Goal: Information Seeking & Learning: Learn about a topic

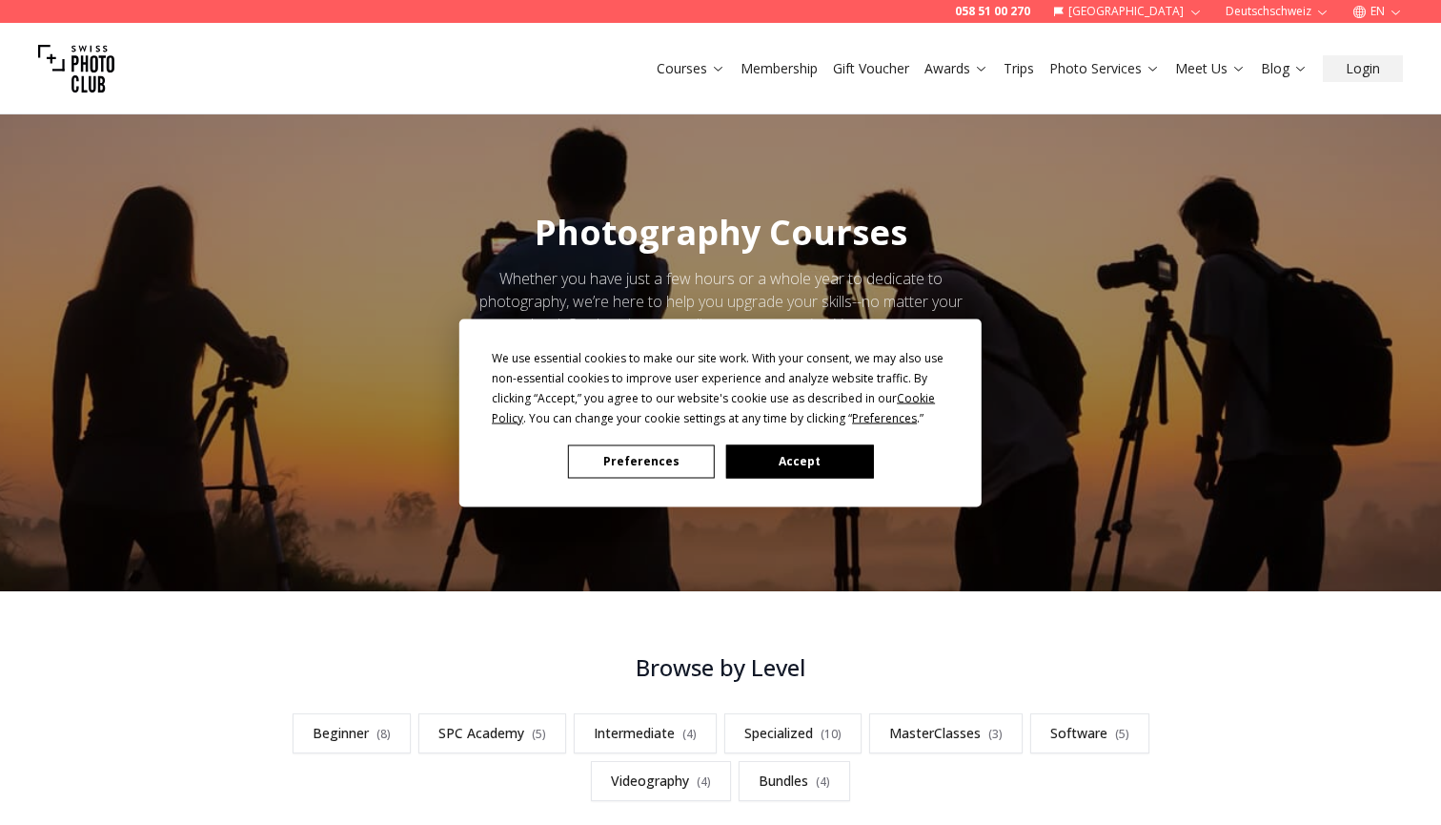
click at [790, 463] on button "Accept" at bounding box center [799, 460] width 147 height 33
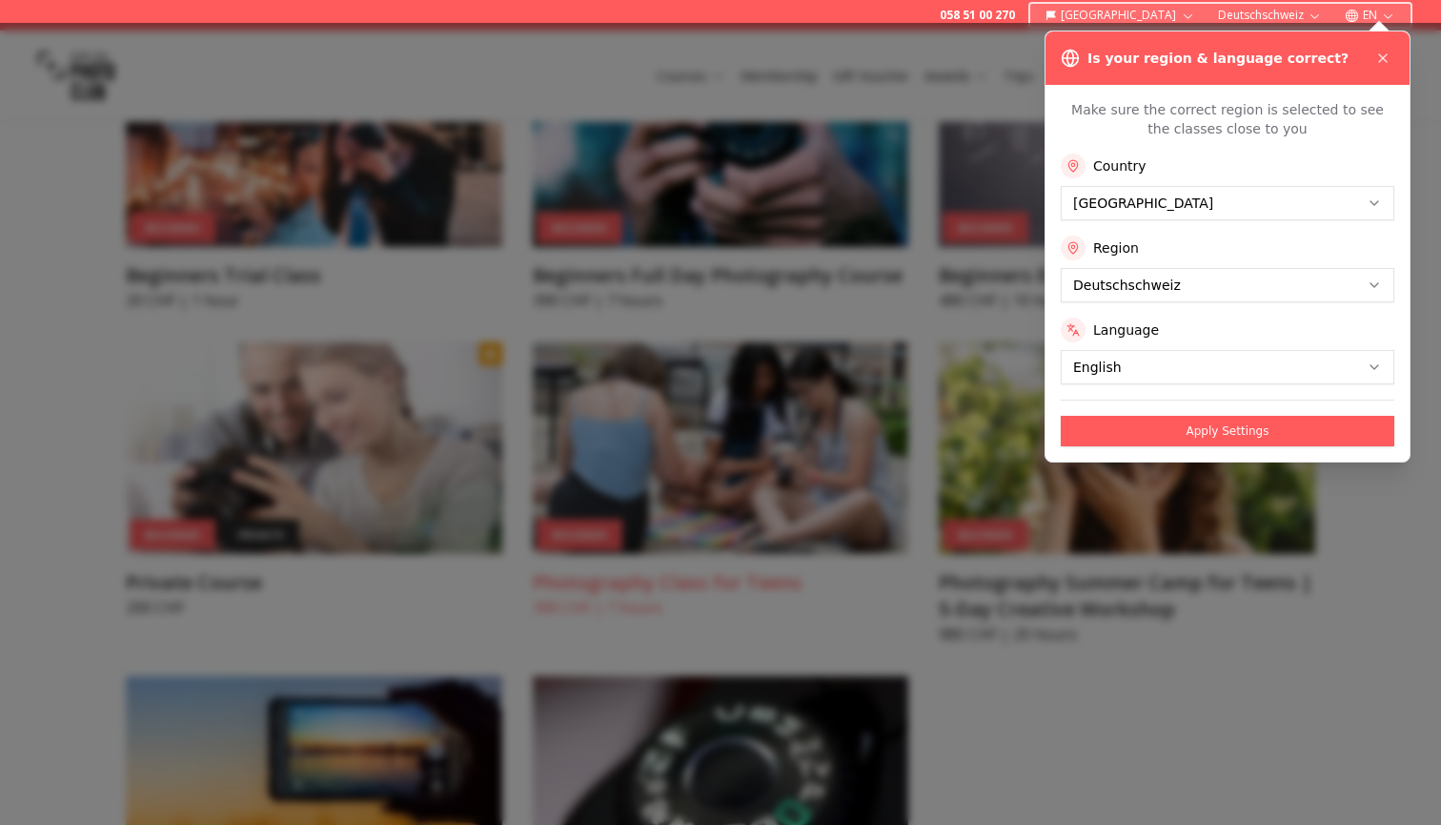
scroll to position [1038, 0]
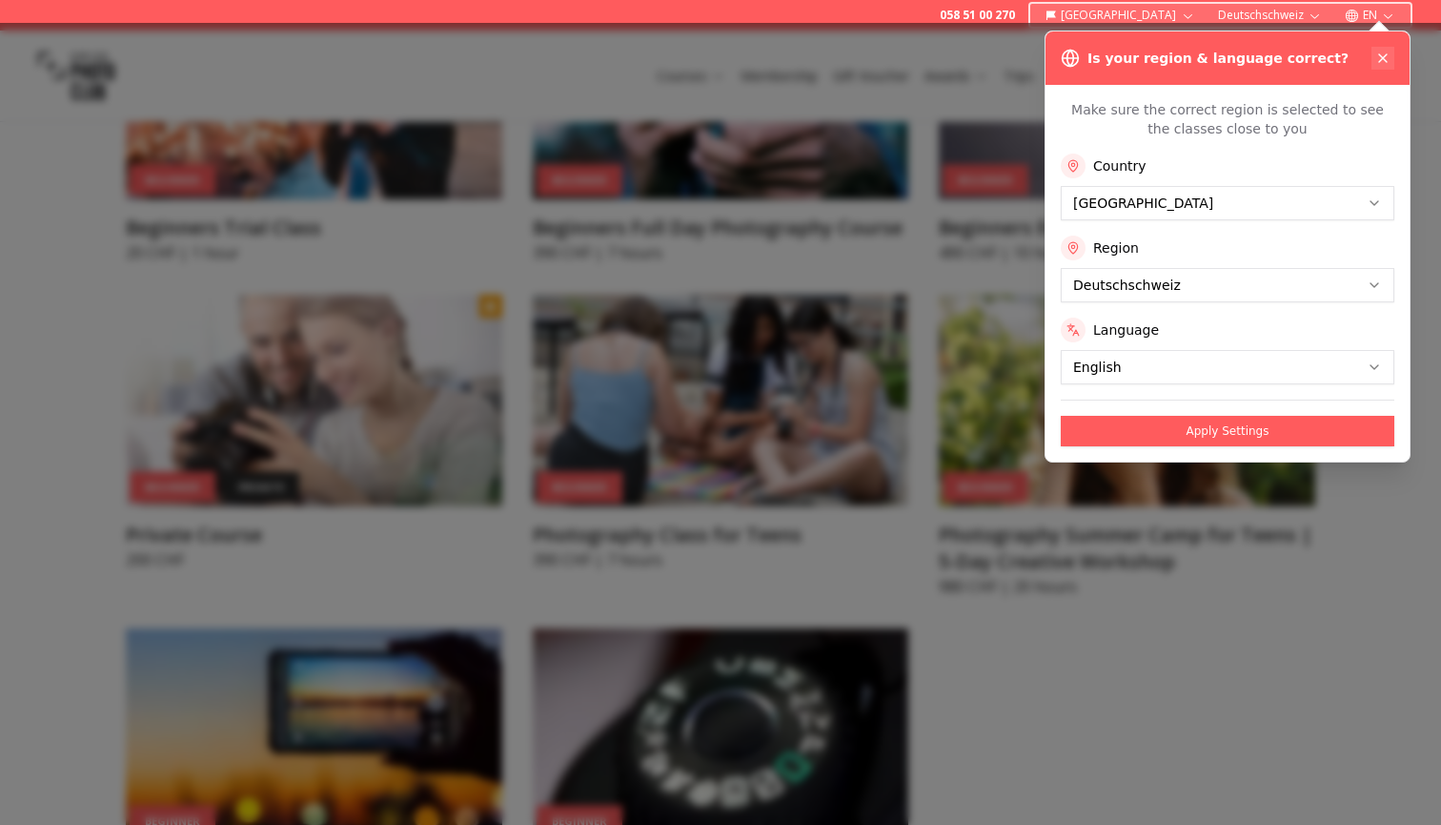
click at [1386, 55] on icon at bounding box center [1383, 58] width 8 height 8
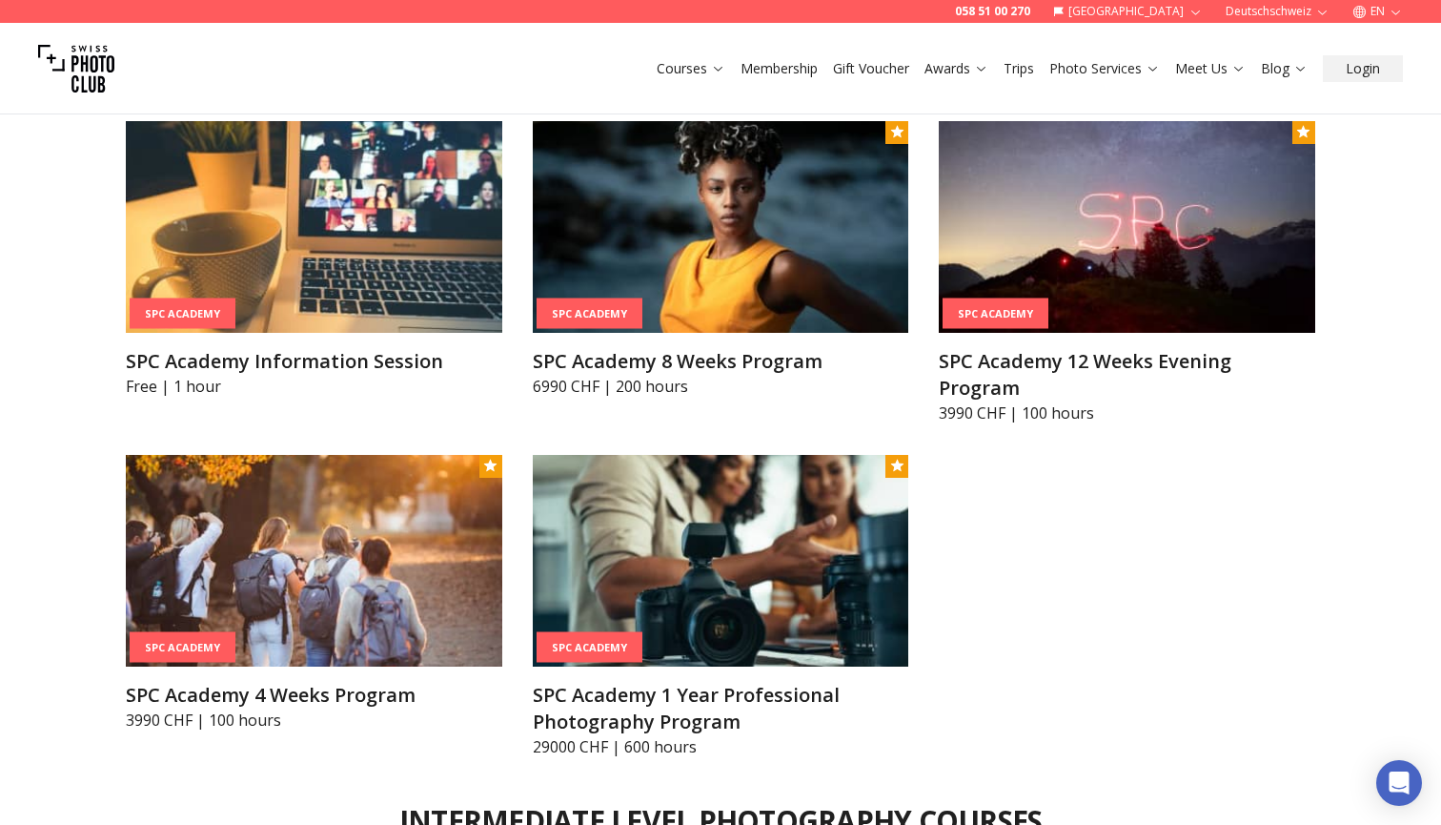
scroll to position [2133, 0]
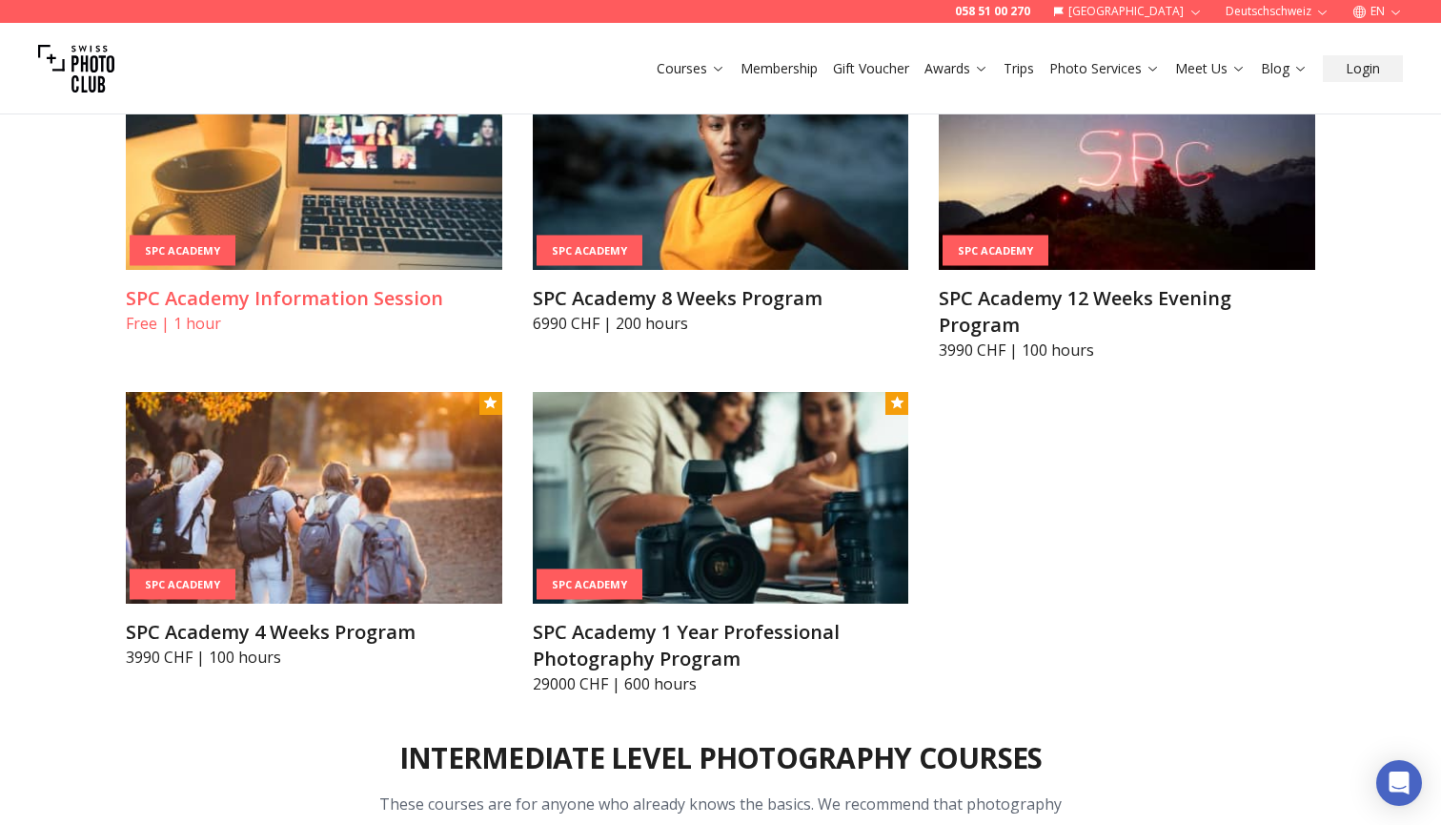
click at [260, 296] on h3 "SPC Academy Information Session" at bounding box center [314, 298] width 377 height 27
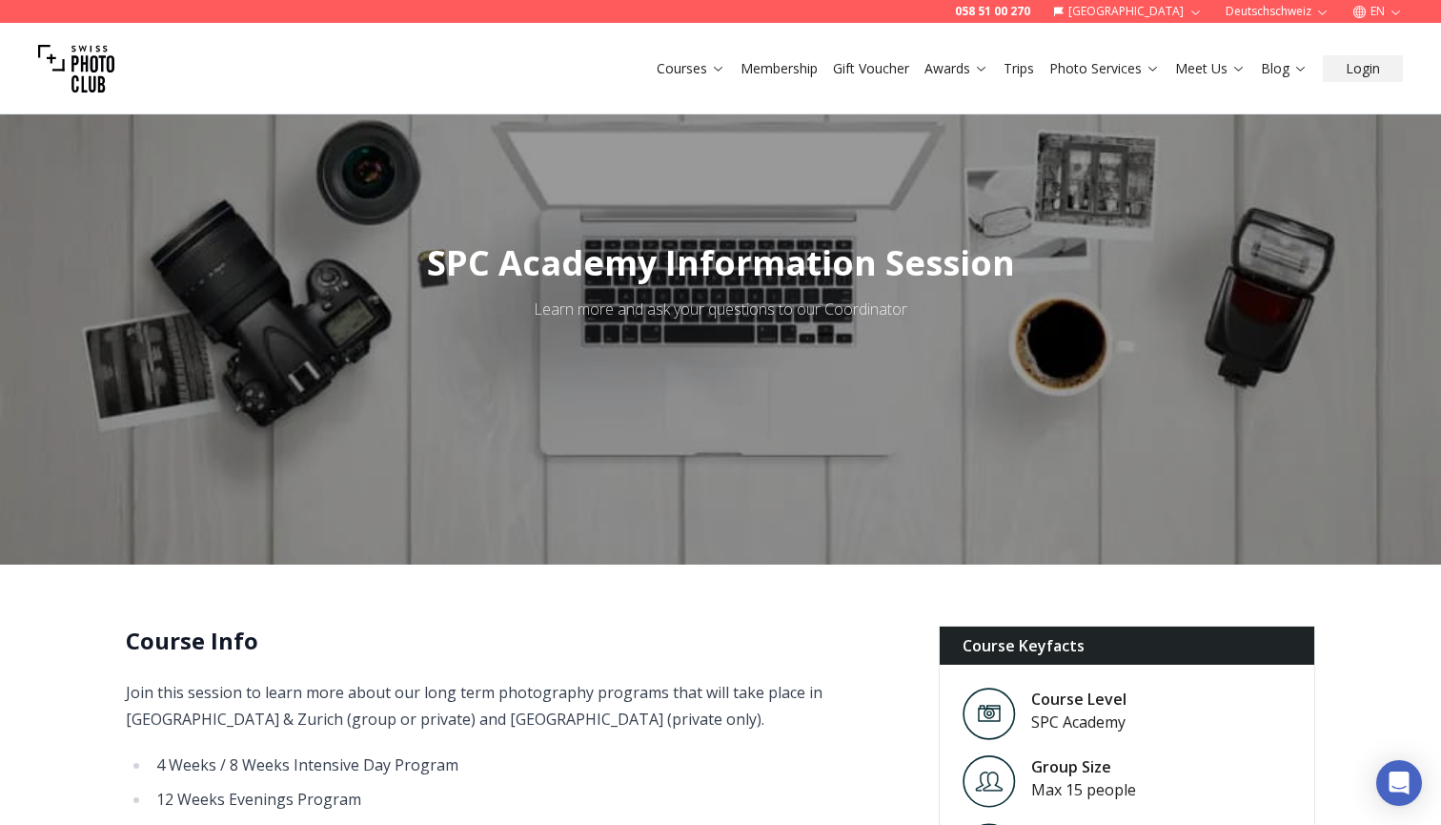
scroll to position [398, 0]
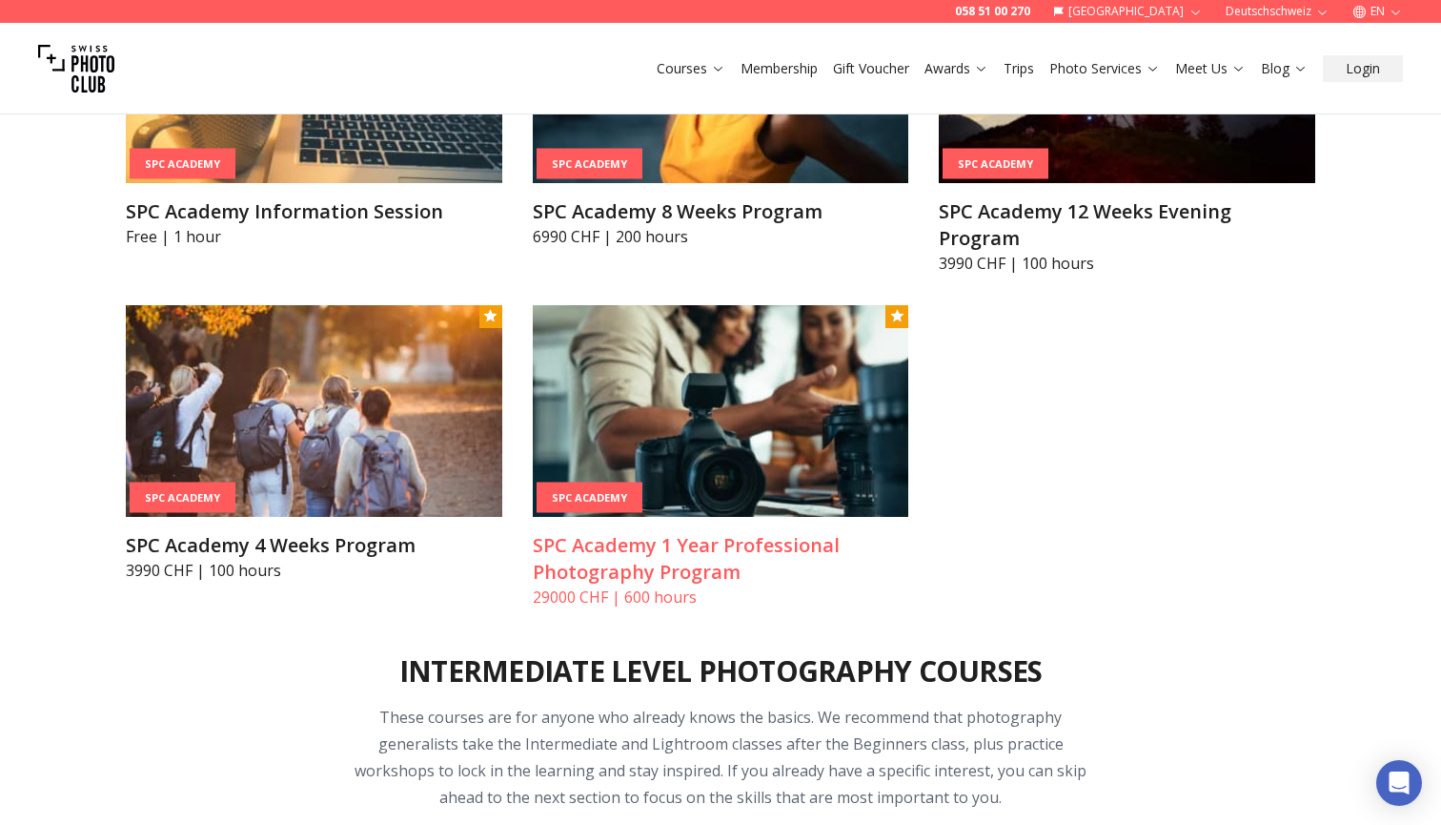
scroll to position [2184, 0]
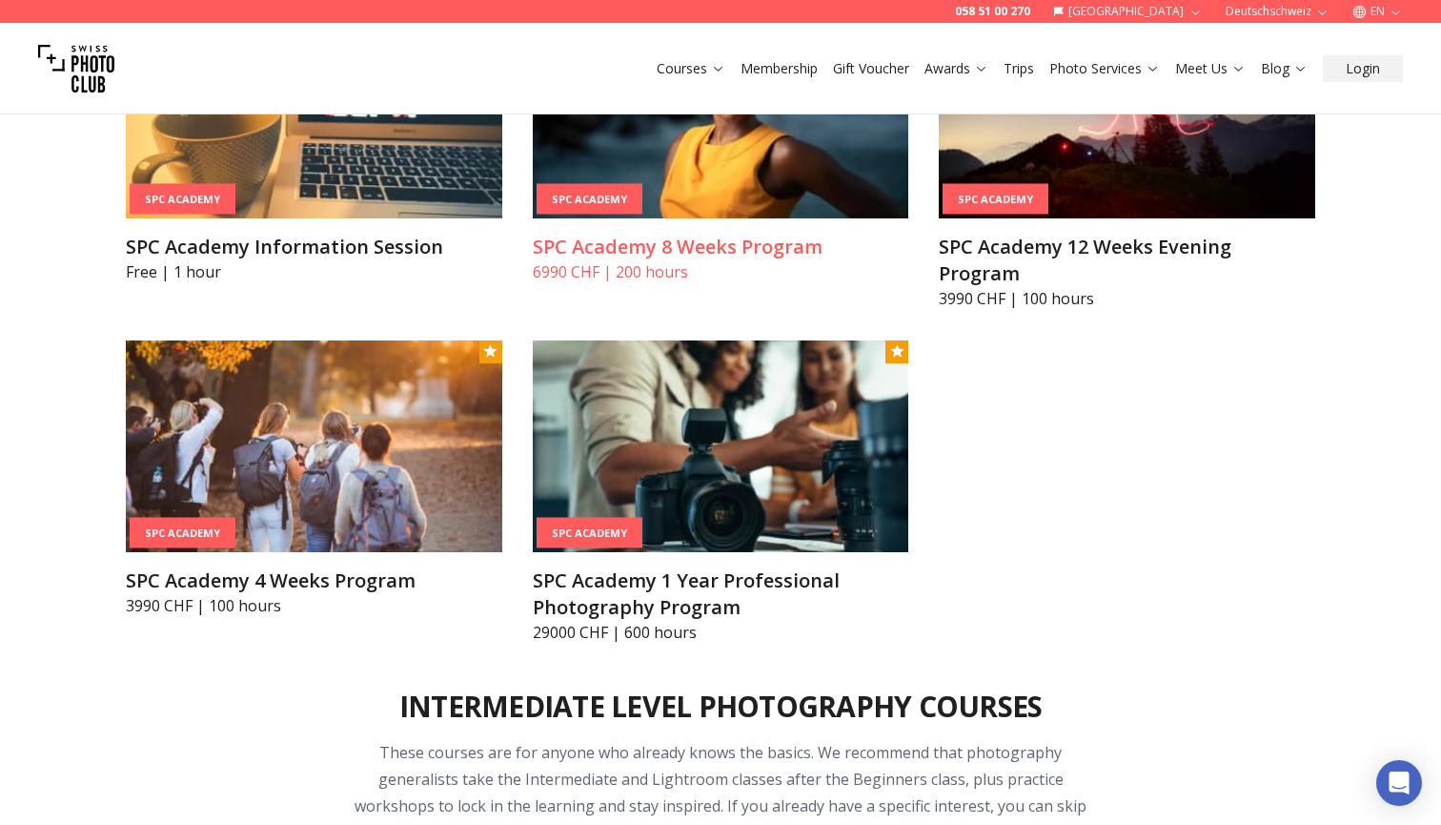
click at [741, 239] on h3 "SPC Academy 8 Weeks Program" at bounding box center [721, 247] width 377 height 27
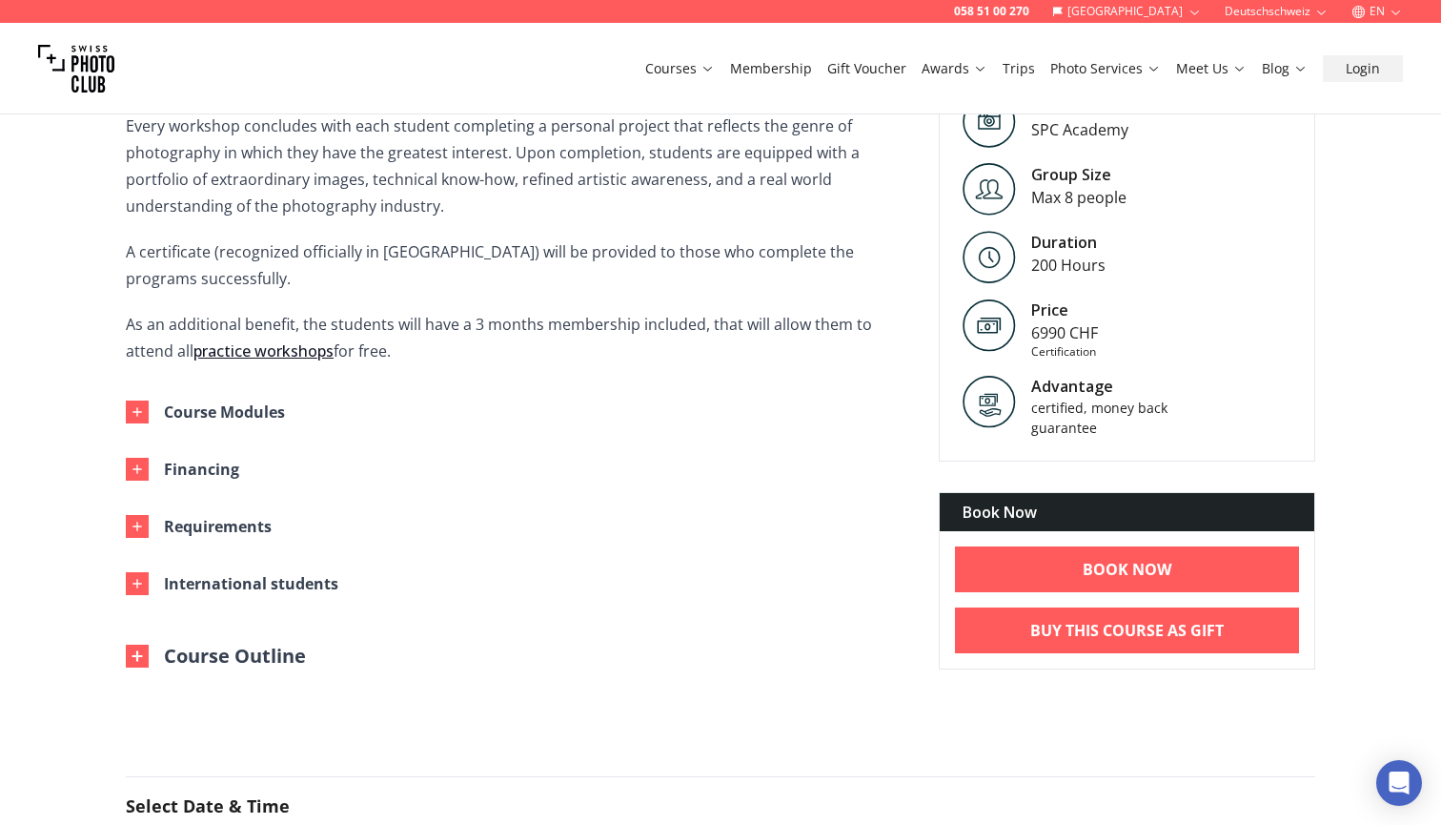
scroll to position [790, 0]
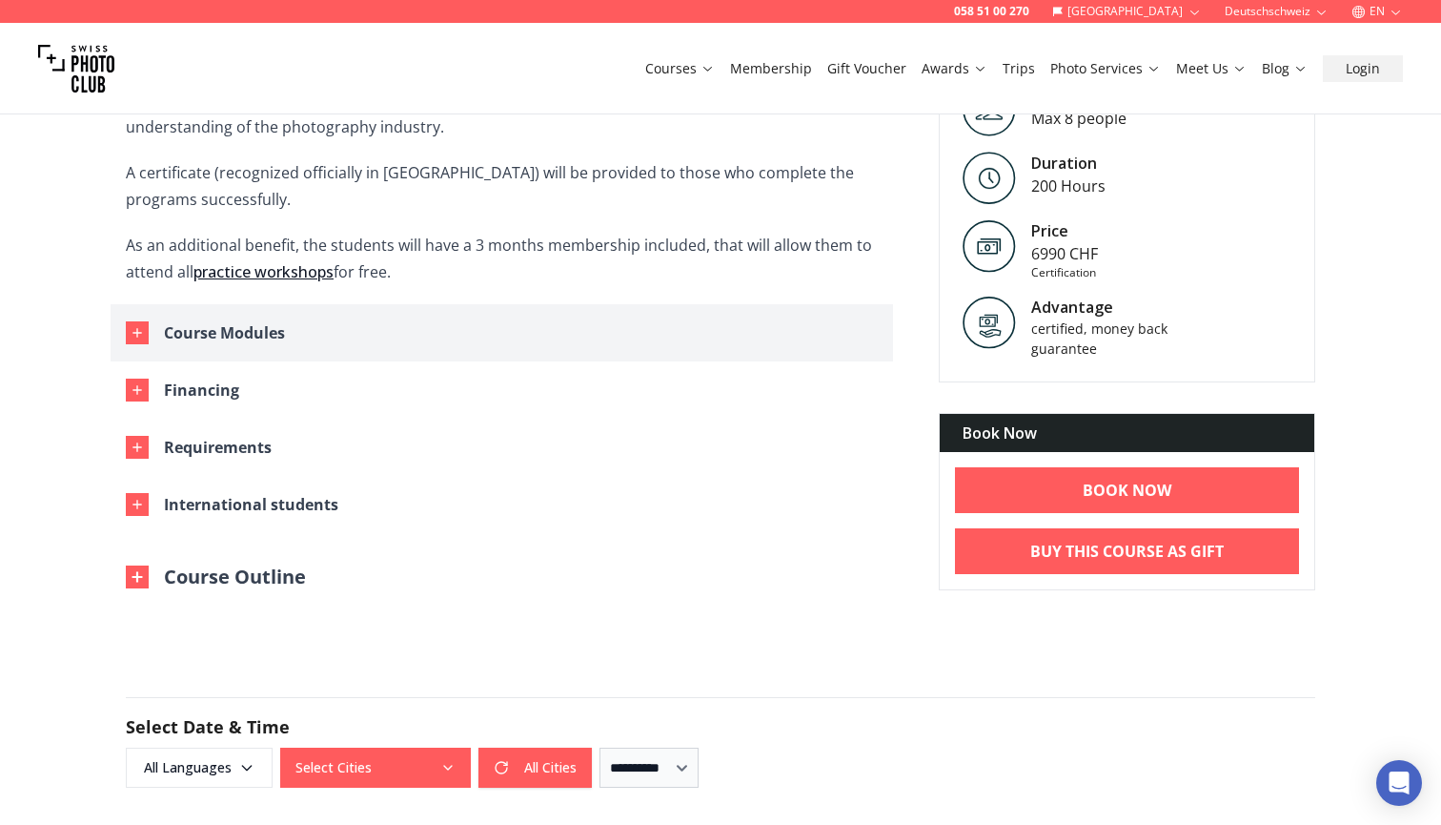
click at [207, 322] on div "Course Modules" at bounding box center [224, 332] width 121 height 27
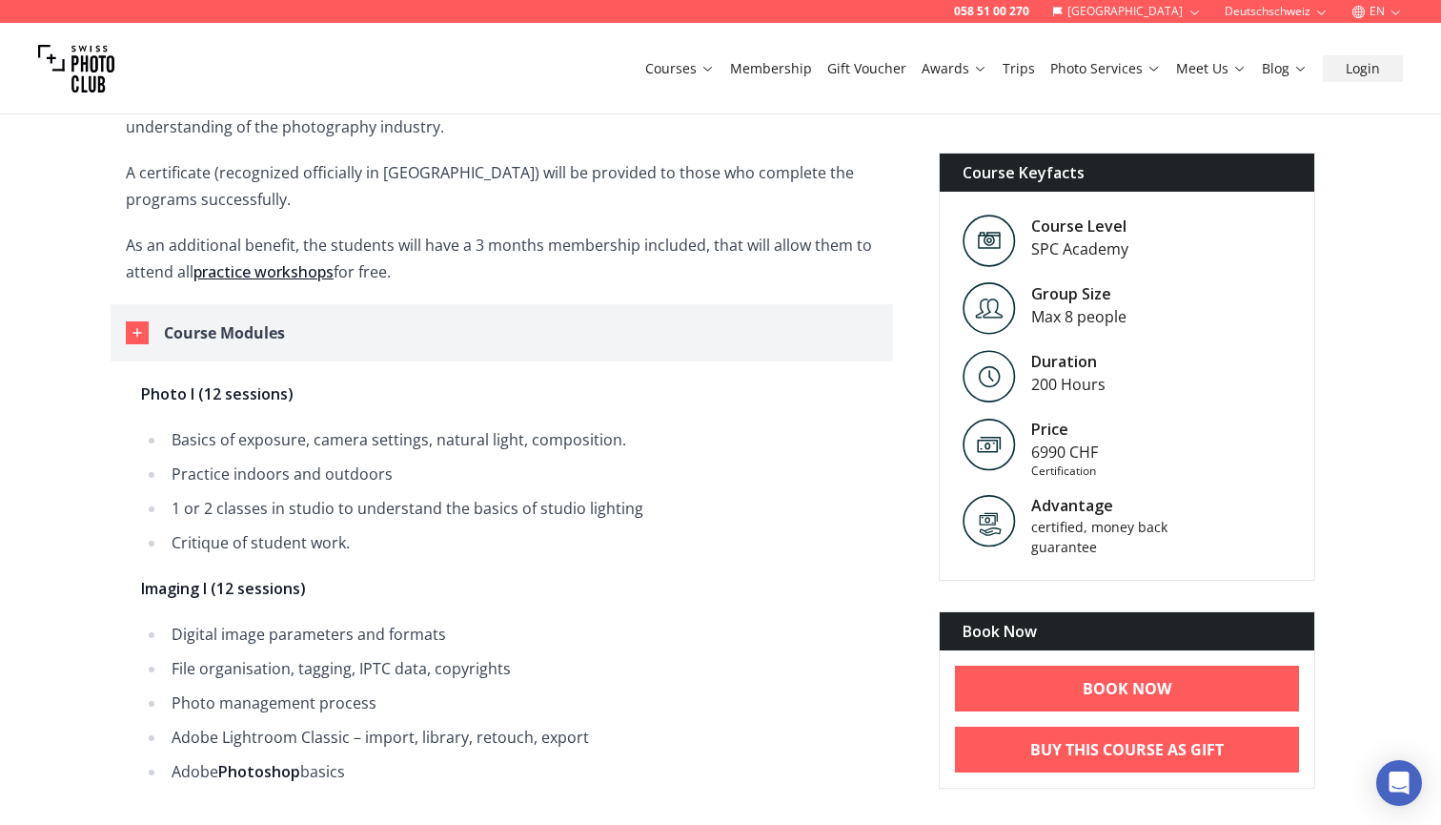
click at [207, 322] on div "Course Modules" at bounding box center [224, 332] width 121 height 27
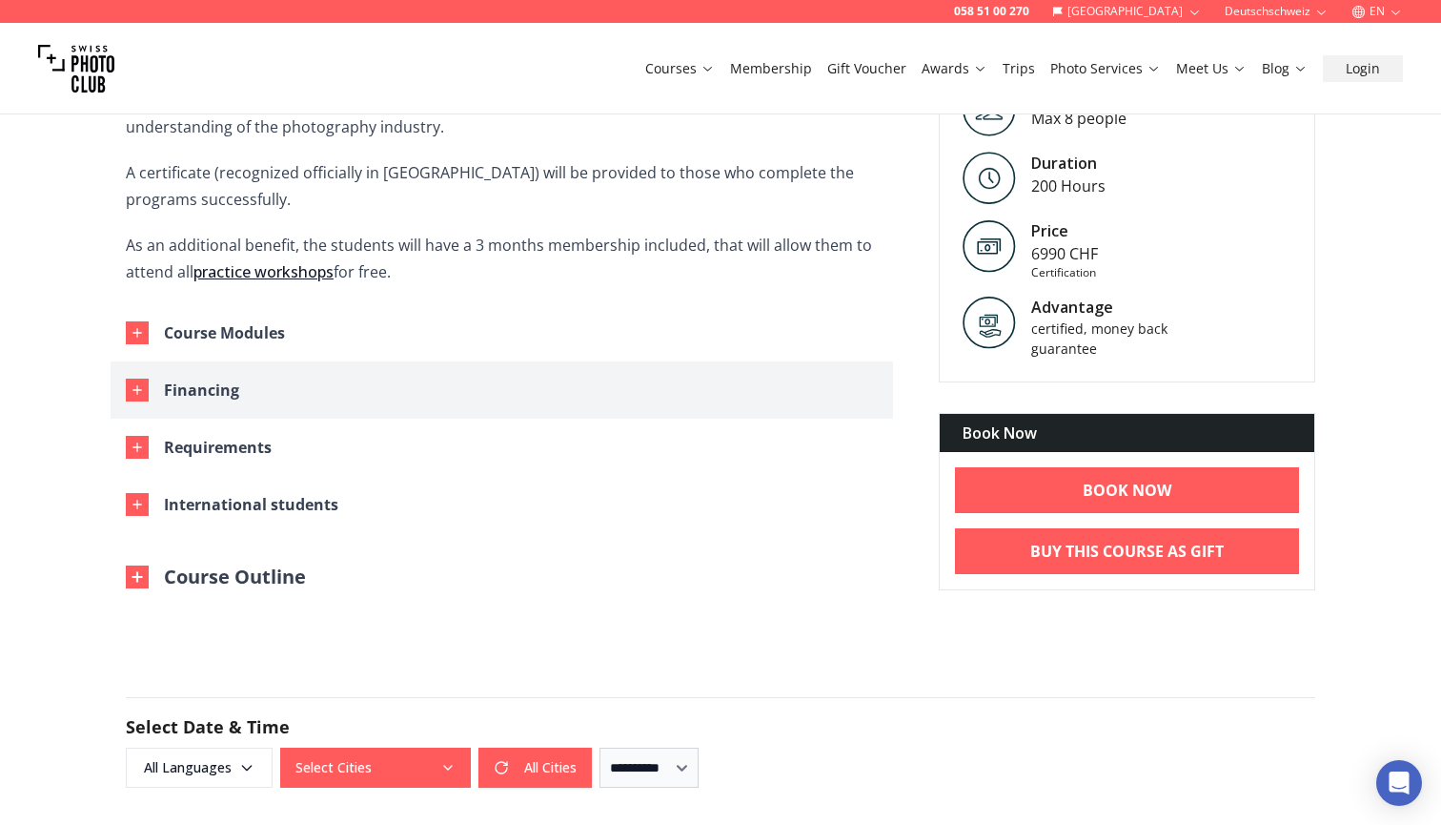
click at [198, 395] on div "Financing" at bounding box center [201, 390] width 75 height 27
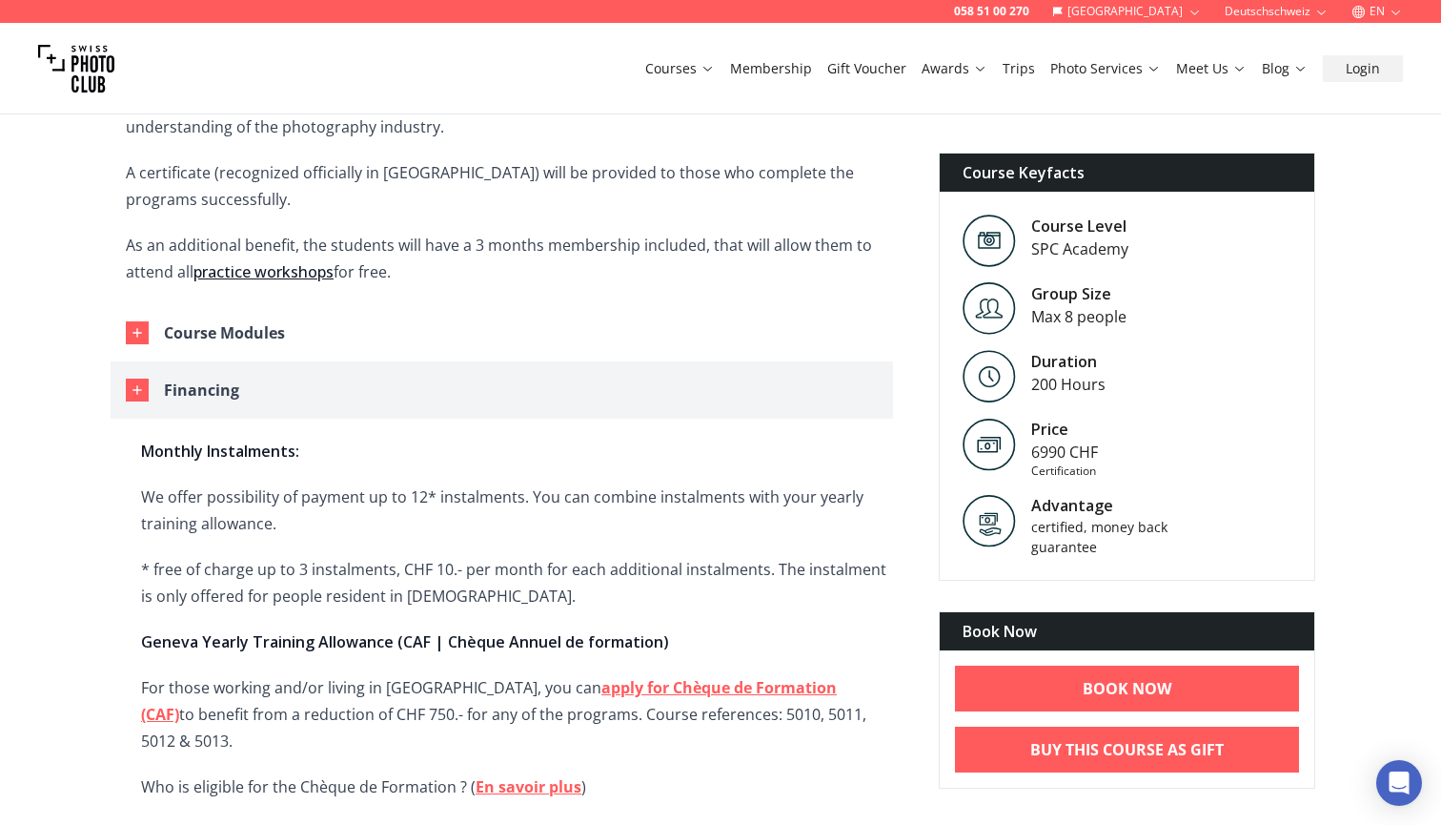
click at [198, 395] on div "Financing" at bounding box center [201, 390] width 75 height 27
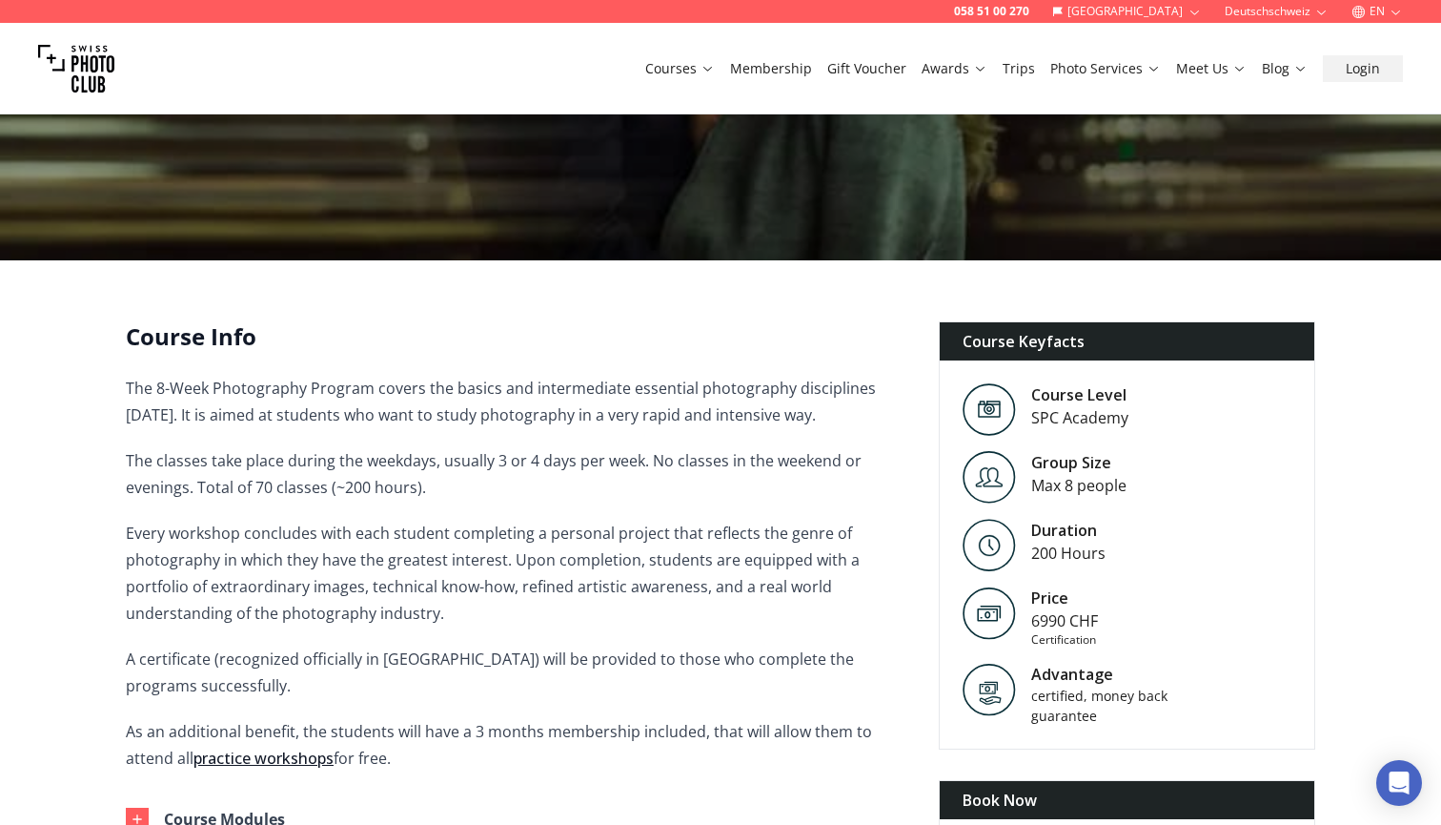
scroll to position [634, 0]
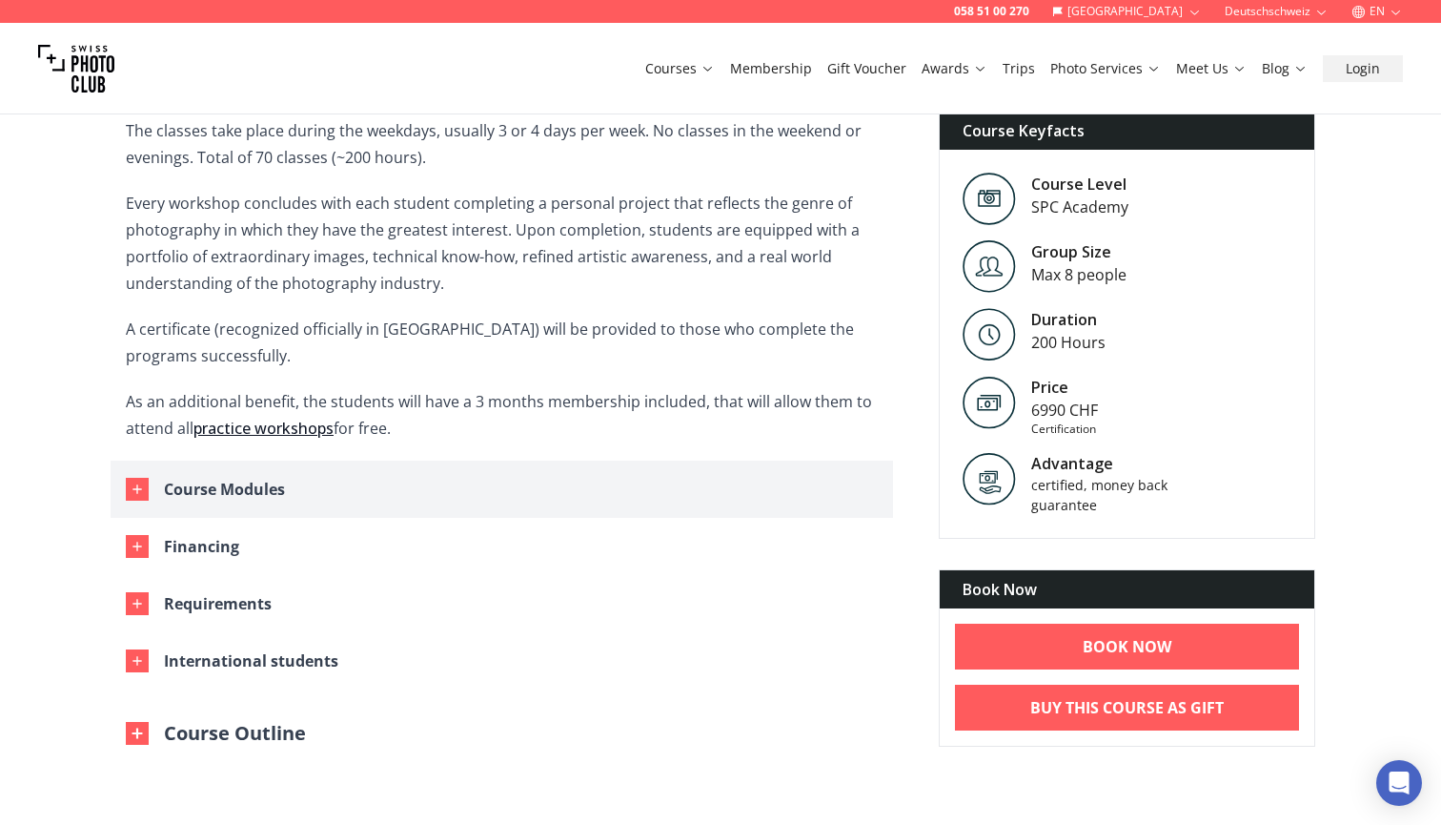
click at [181, 484] on div "Course Modules" at bounding box center [224, 489] width 121 height 27
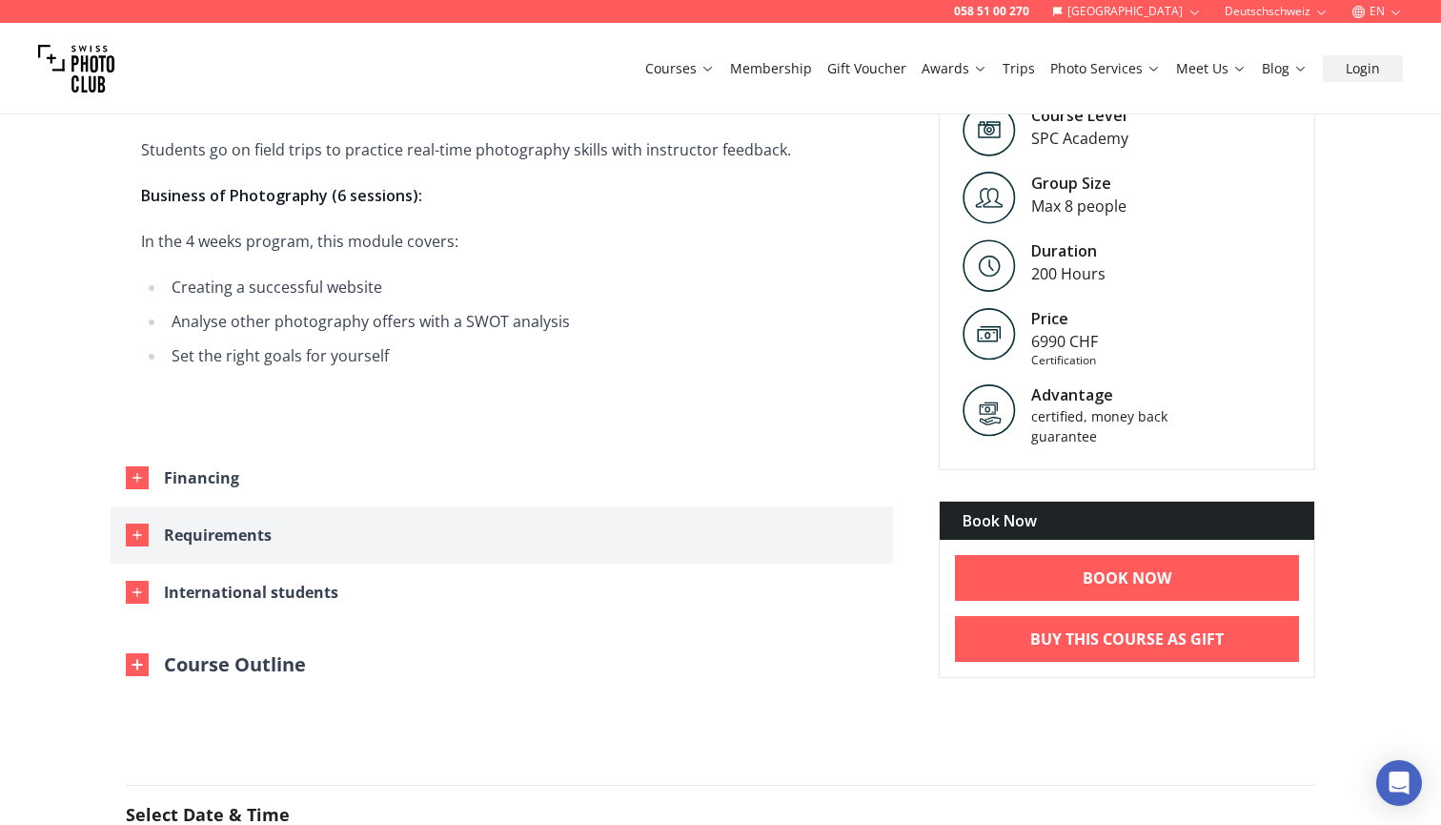
scroll to position [2217, 0]
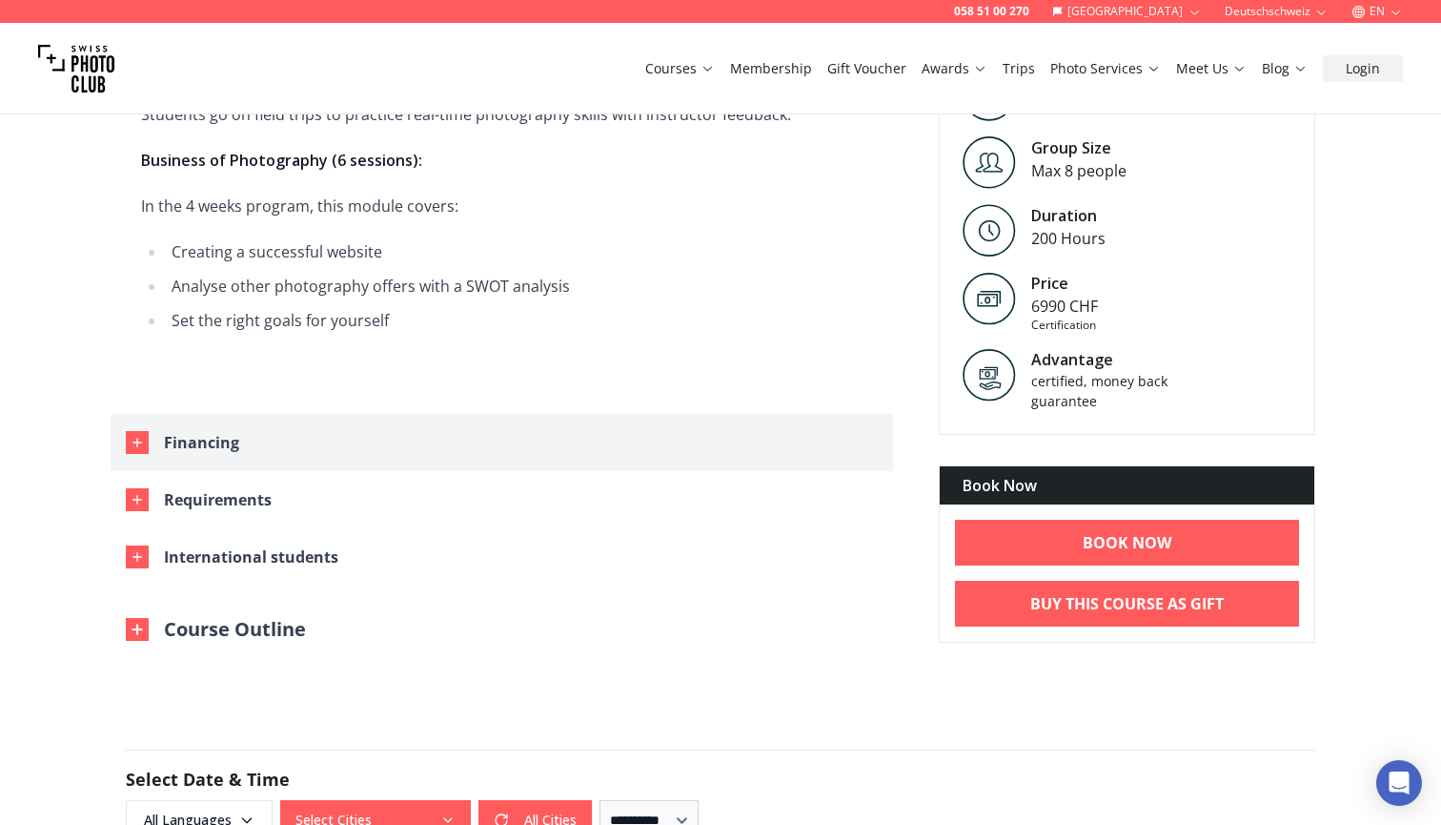
click at [188, 441] on div "Financing" at bounding box center [201, 442] width 75 height 27
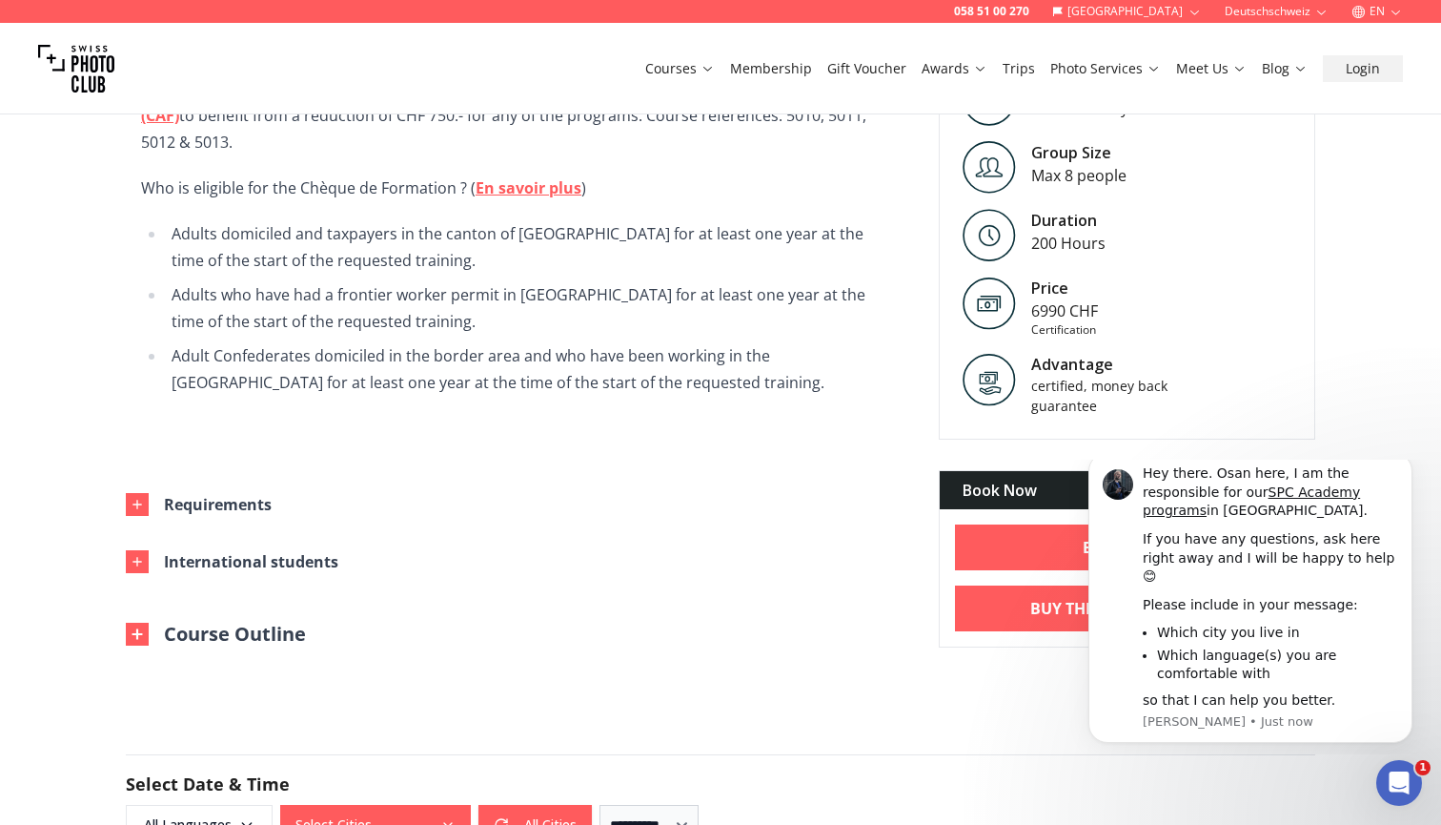
scroll to position [2857, 0]
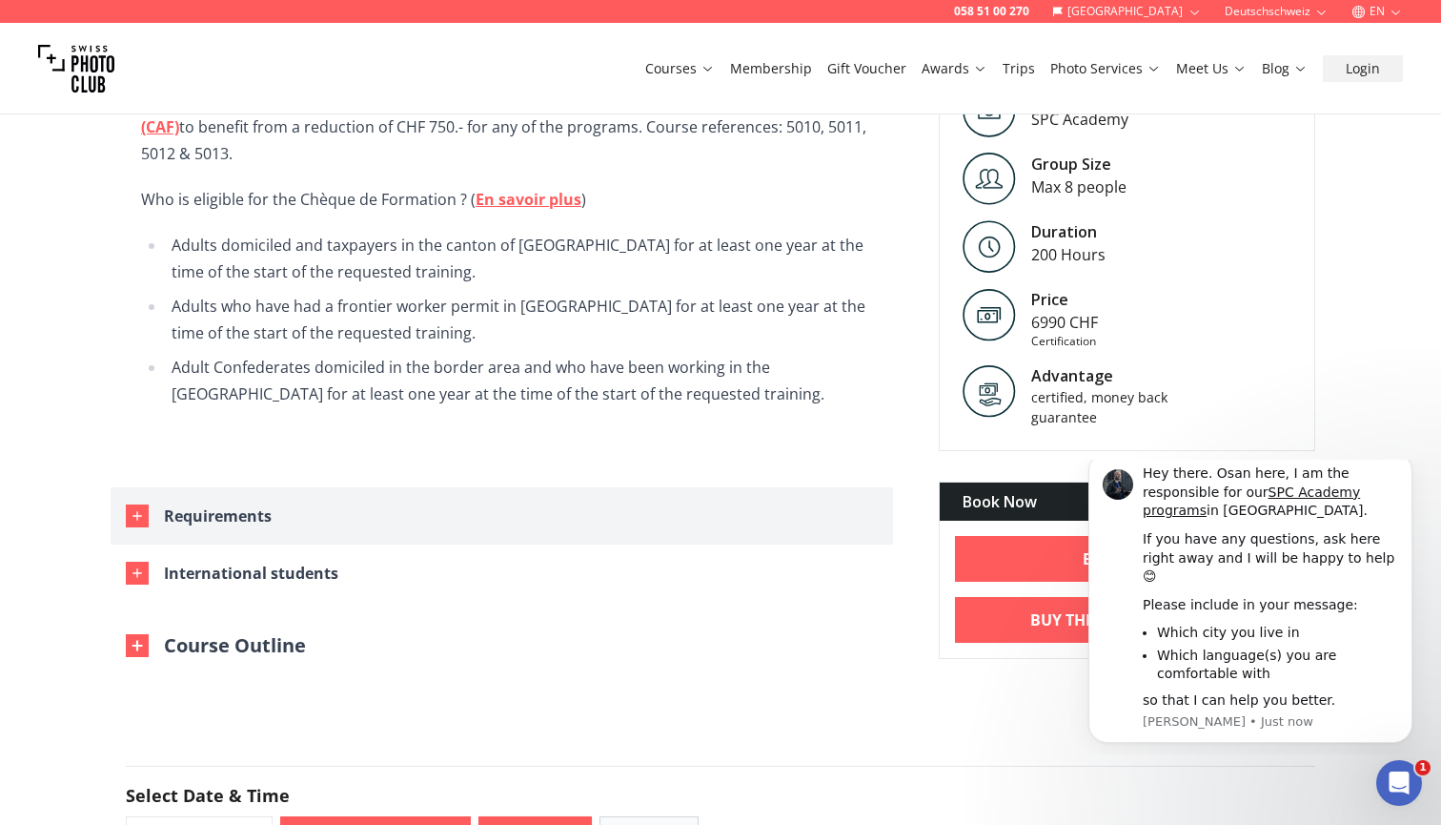
click at [239, 502] on div "Requirements" at bounding box center [218, 515] width 108 height 27
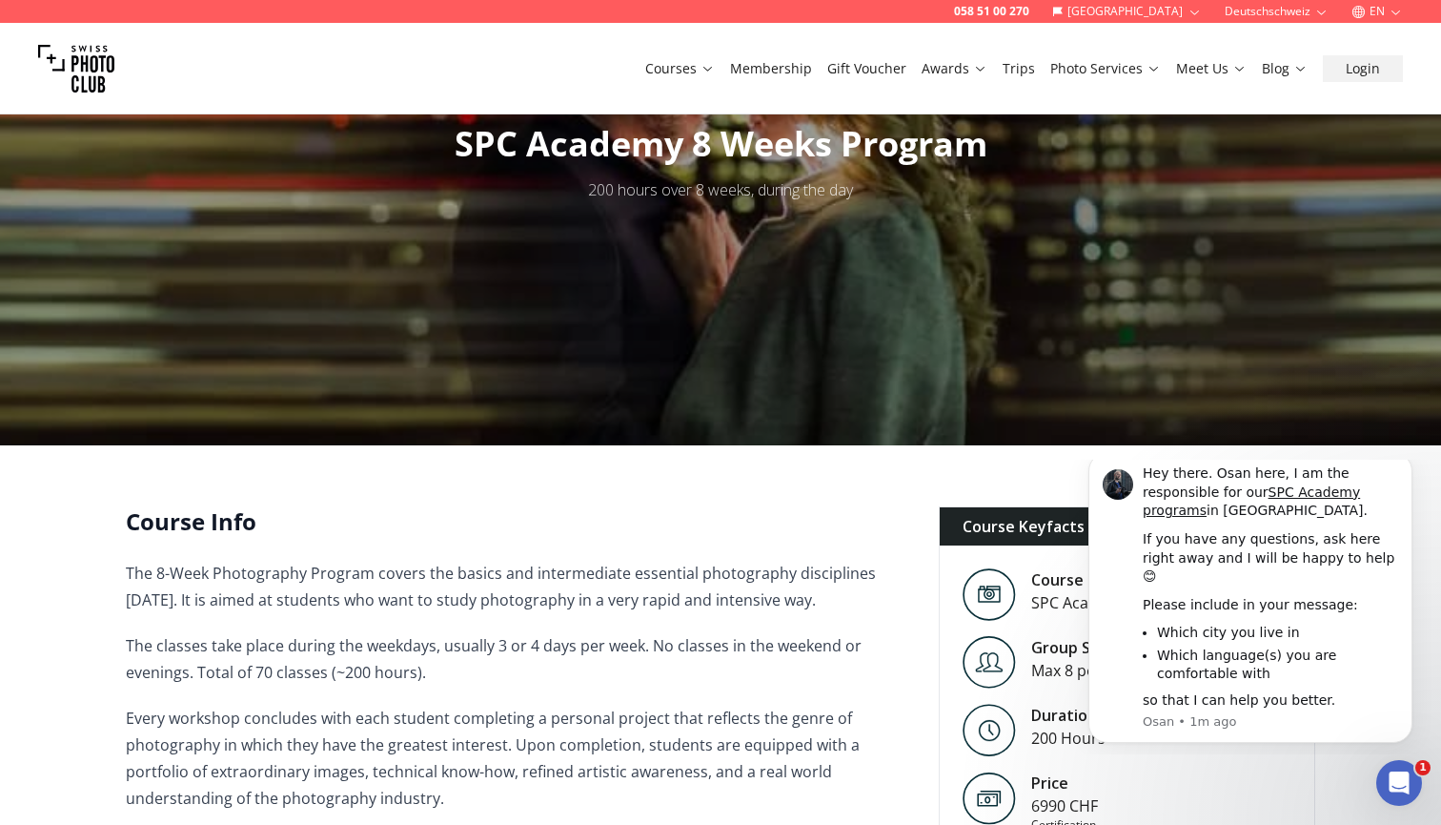
scroll to position [123, 0]
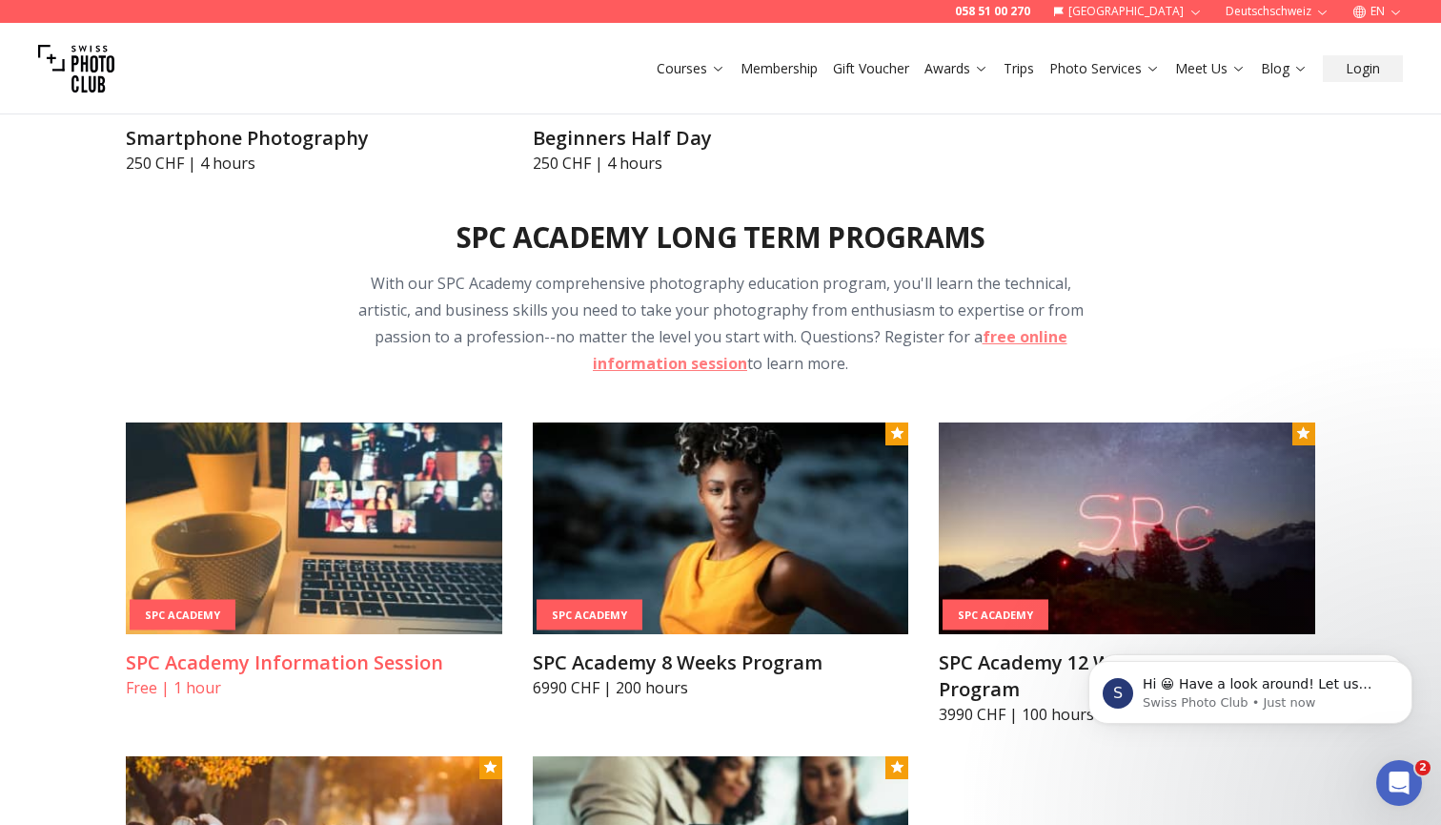
scroll to position [2011, 0]
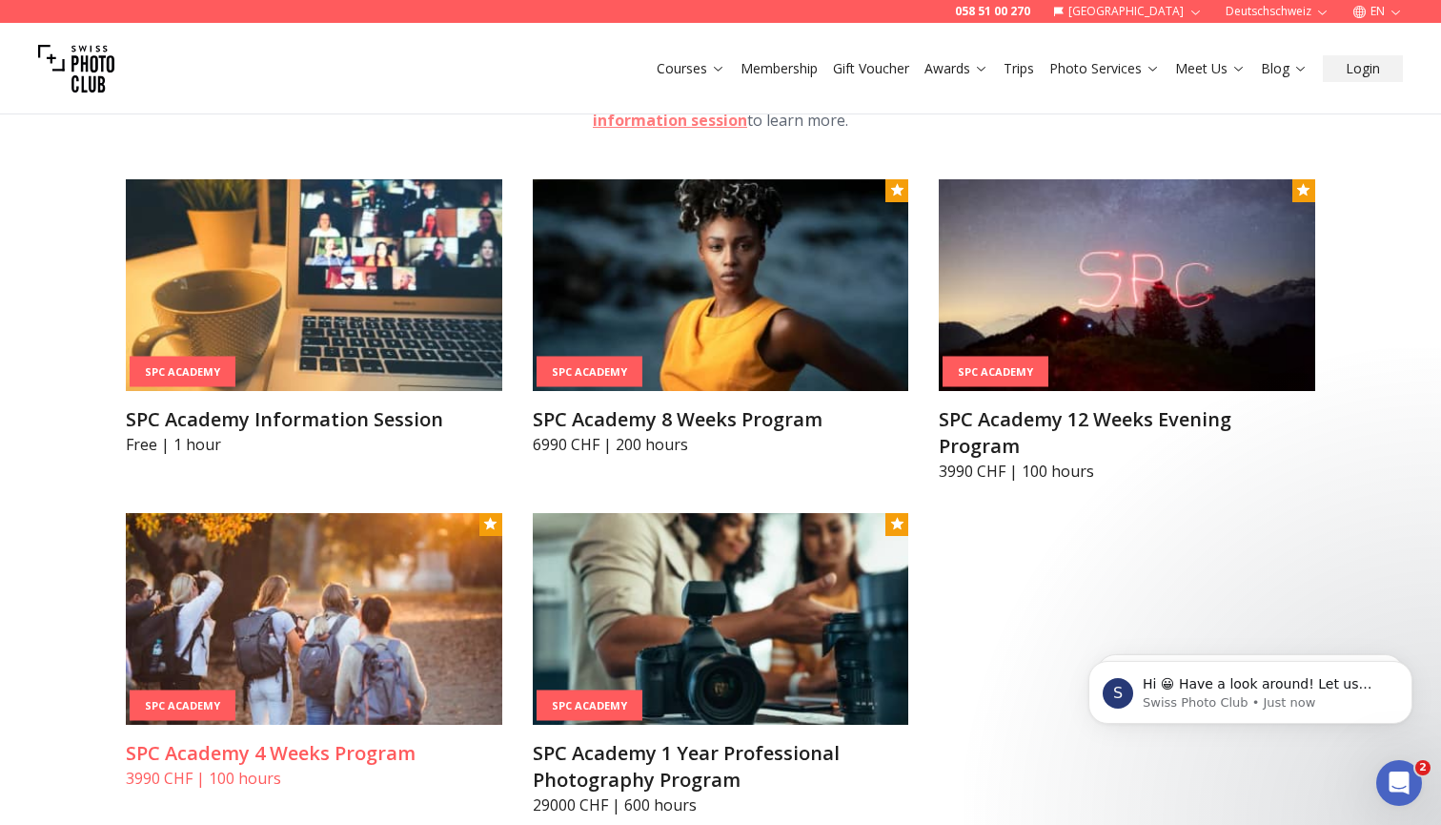
click at [321, 744] on h3 "SPC Academy 4 Weeks Program" at bounding box center [314, 753] width 377 height 27
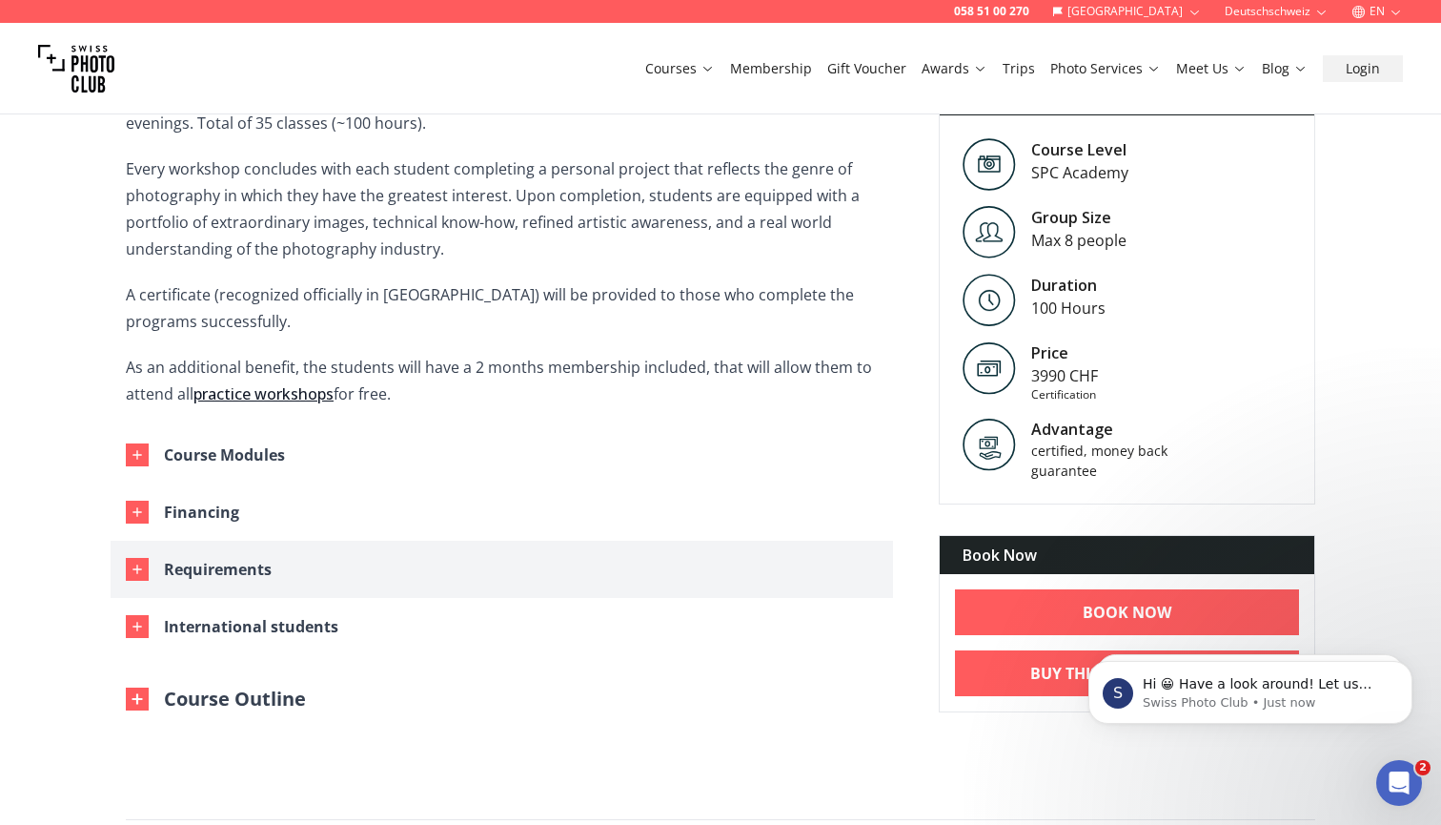
scroll to position [688, 0]
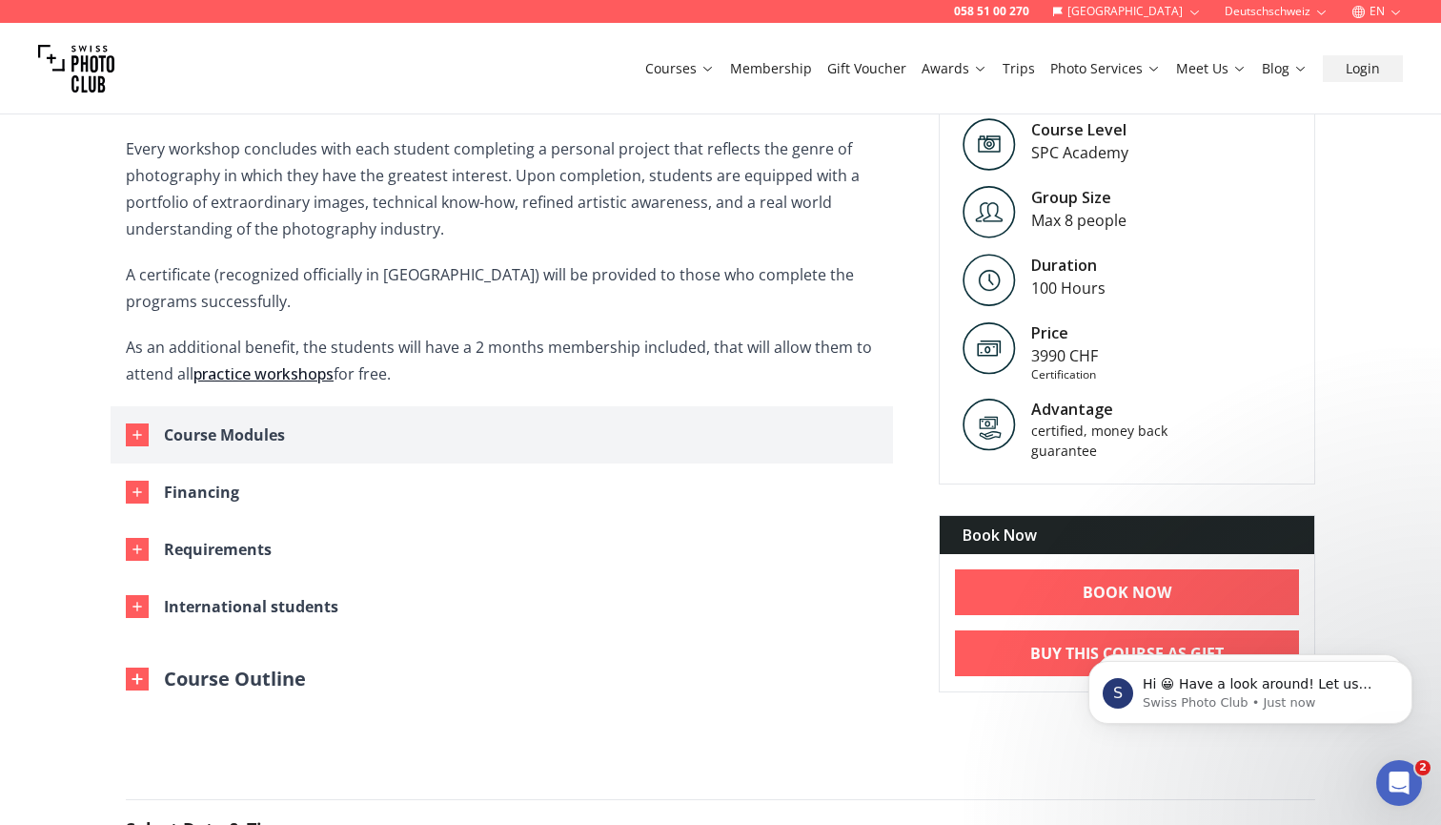
click at [231, 438] on div "Course Modules" at bounding box center [224, 434] width 121 height 27
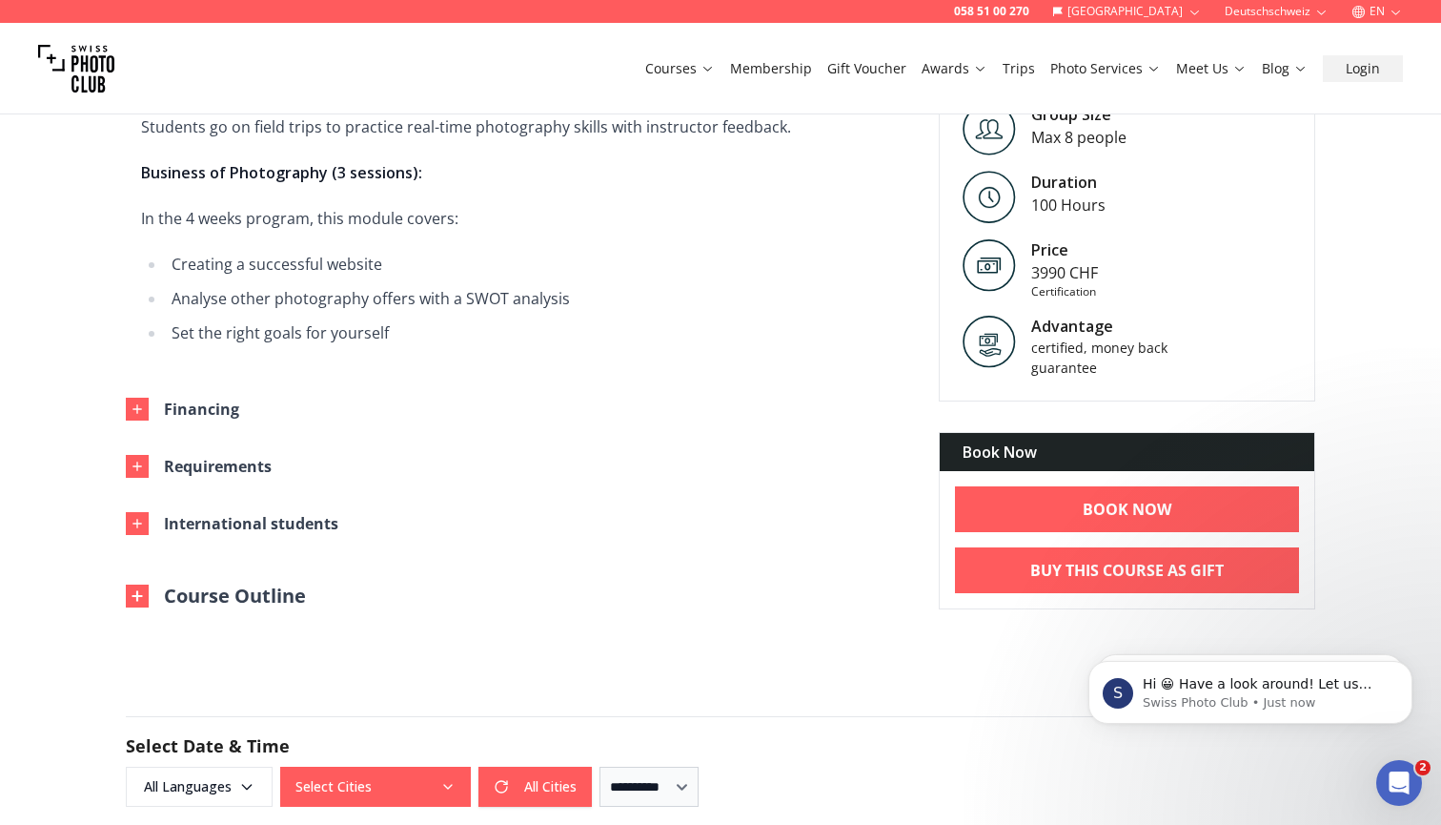
scroll to position [2002, 0]
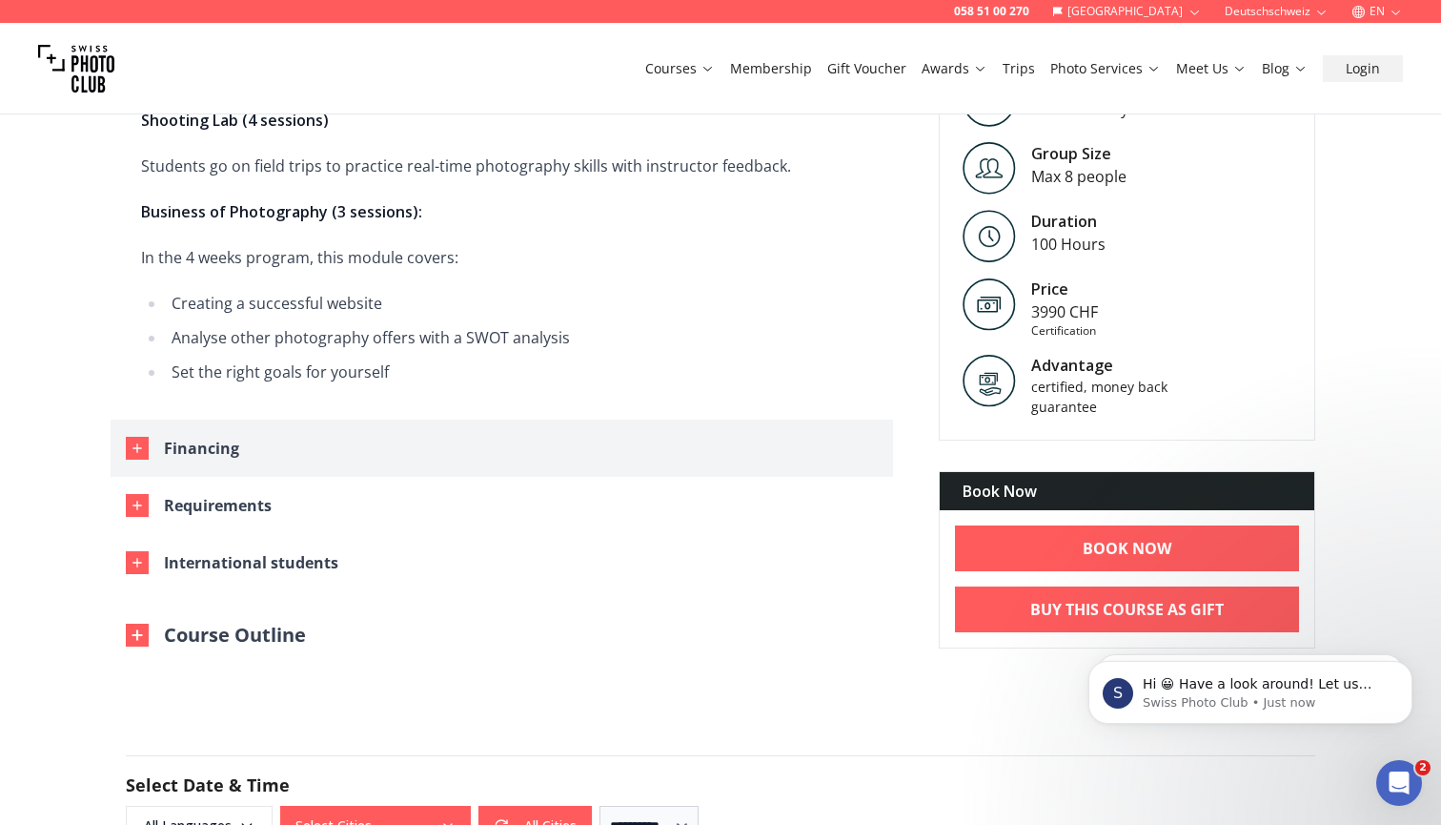
click at [206, 457] on div "Financing" at bounding box center [201, 448] width 75 height 27
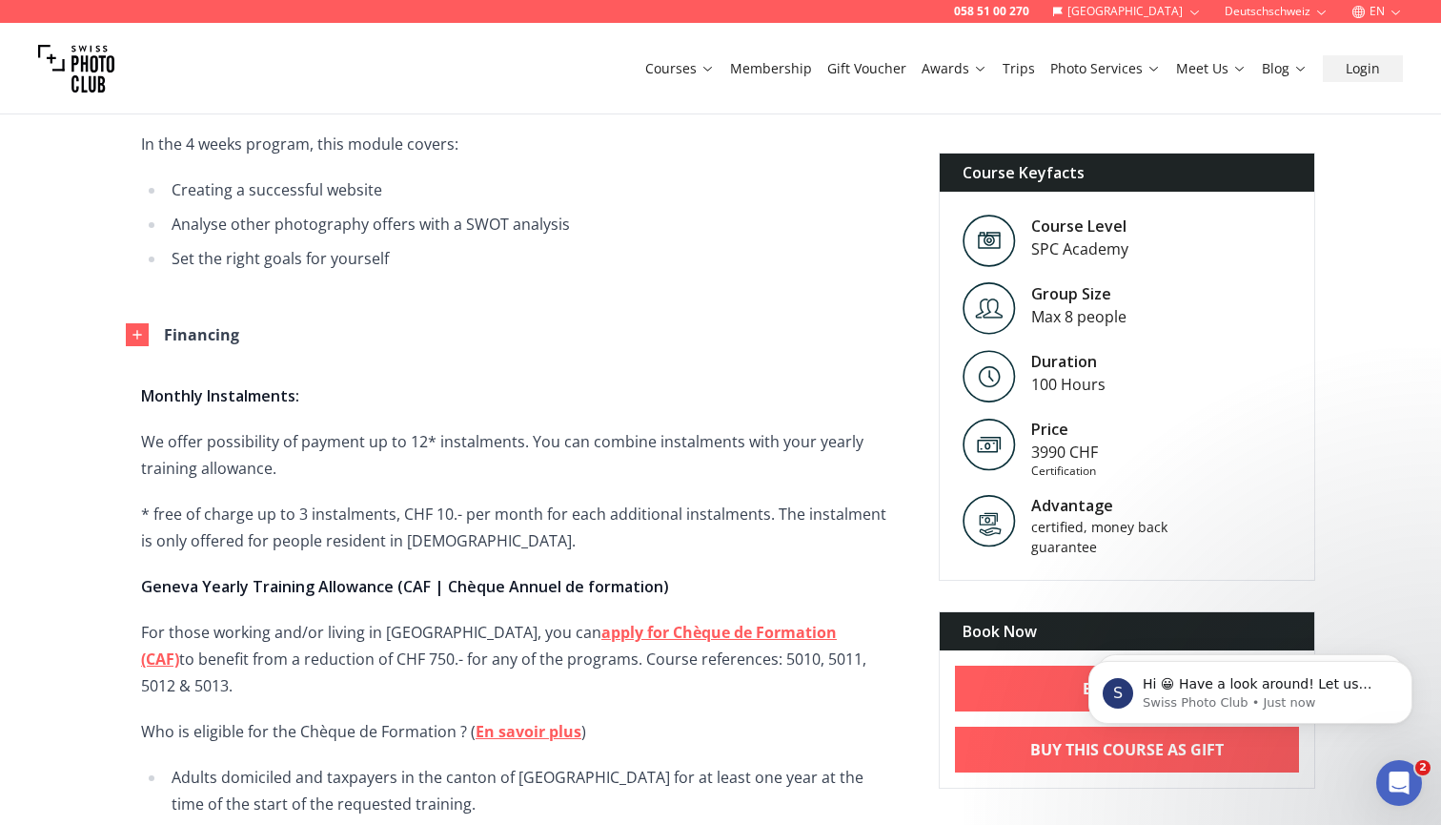
scroll to position [2105, 0]
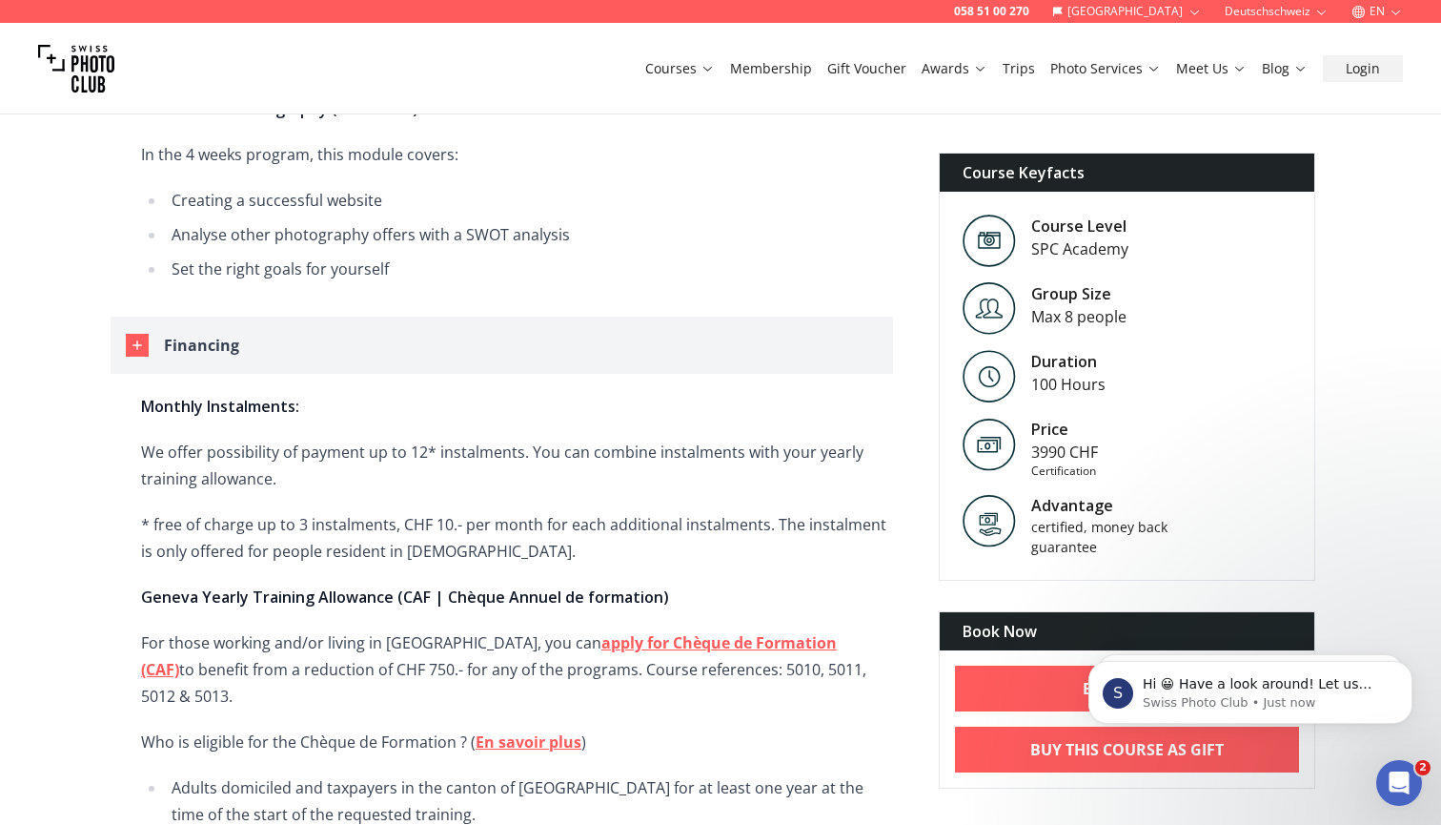
click at [198, 346] on div "Financing" at bounding box center [201, 345] width 75 height 27
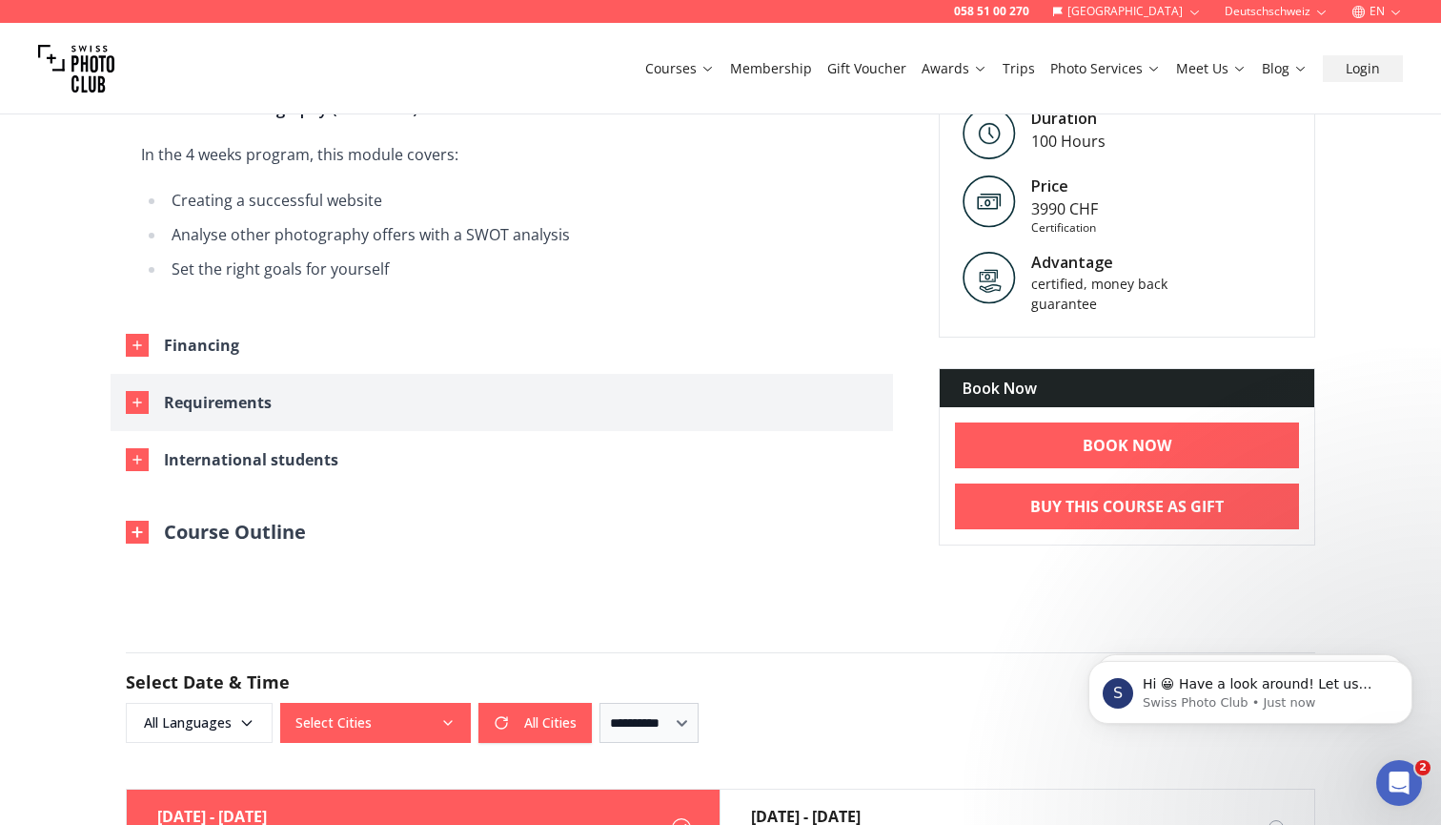
click at [195, 407] on div "Requirements" at bounding box center [218, 402] width 108 height 27
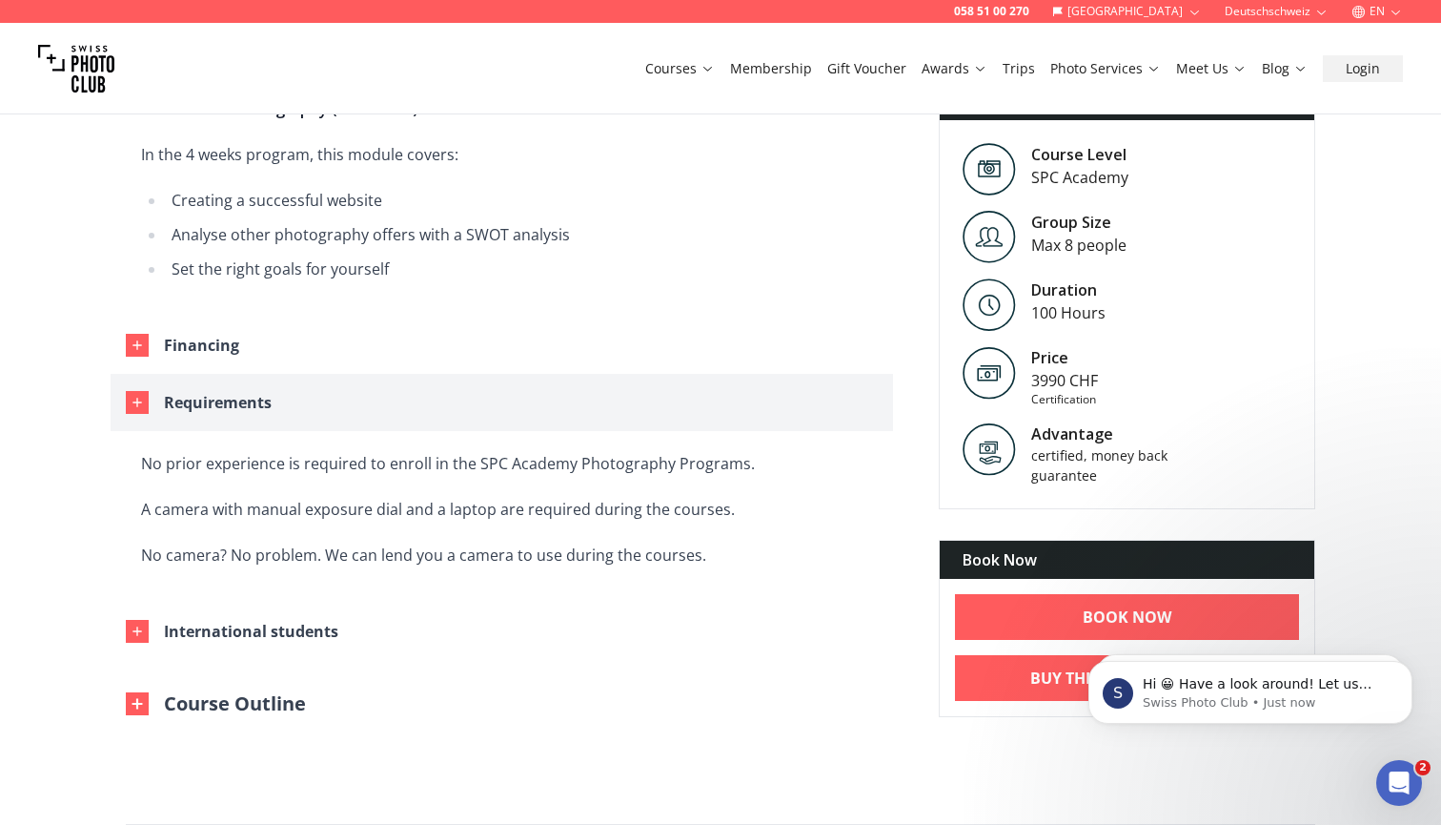
click at [195, 407] on div "Requirements" at bounding box center [218, 402] width 108 height 27
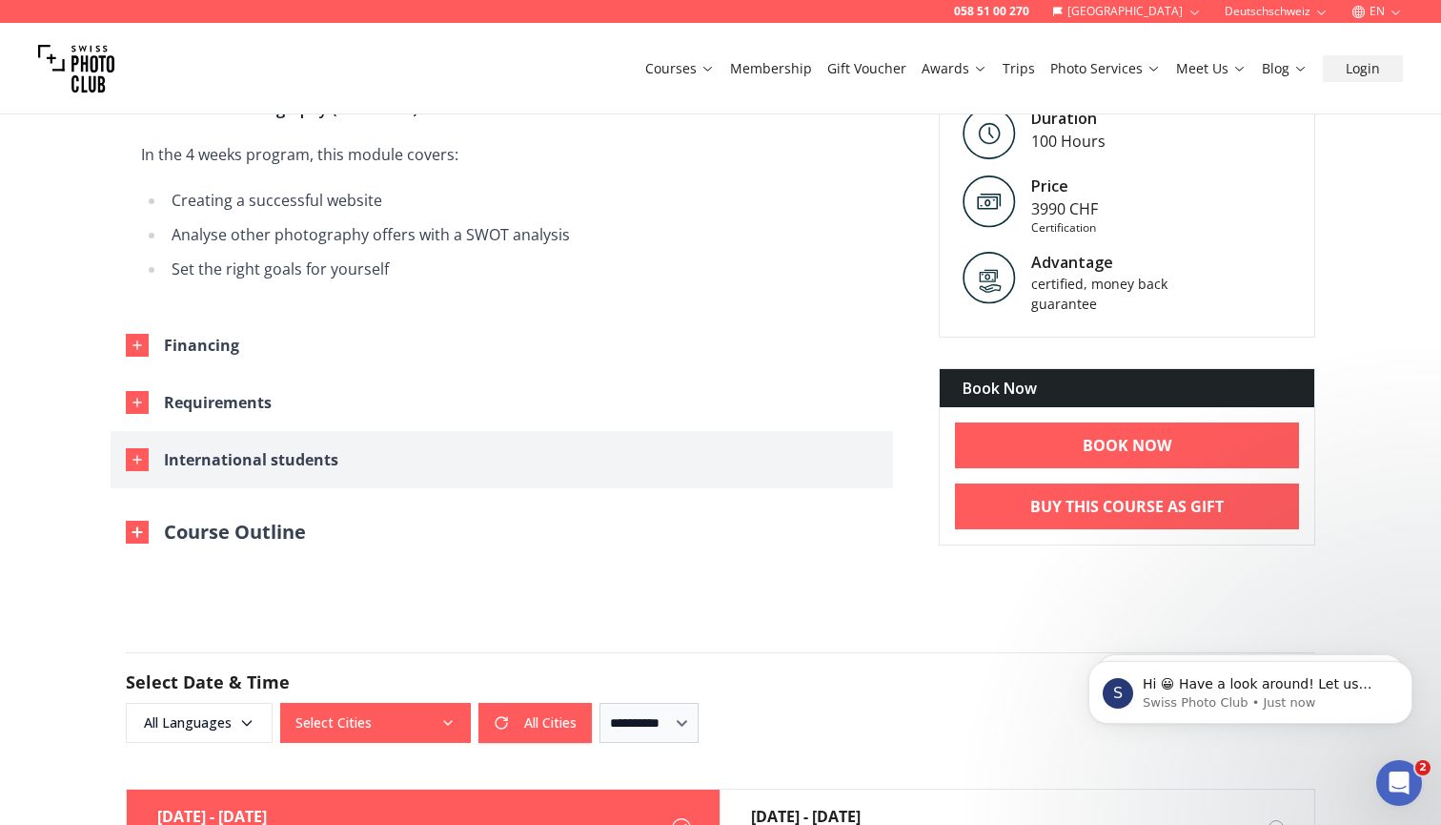
click at [187, 474] on button "International students" at bounding box center [502, 459] width 783 height 57
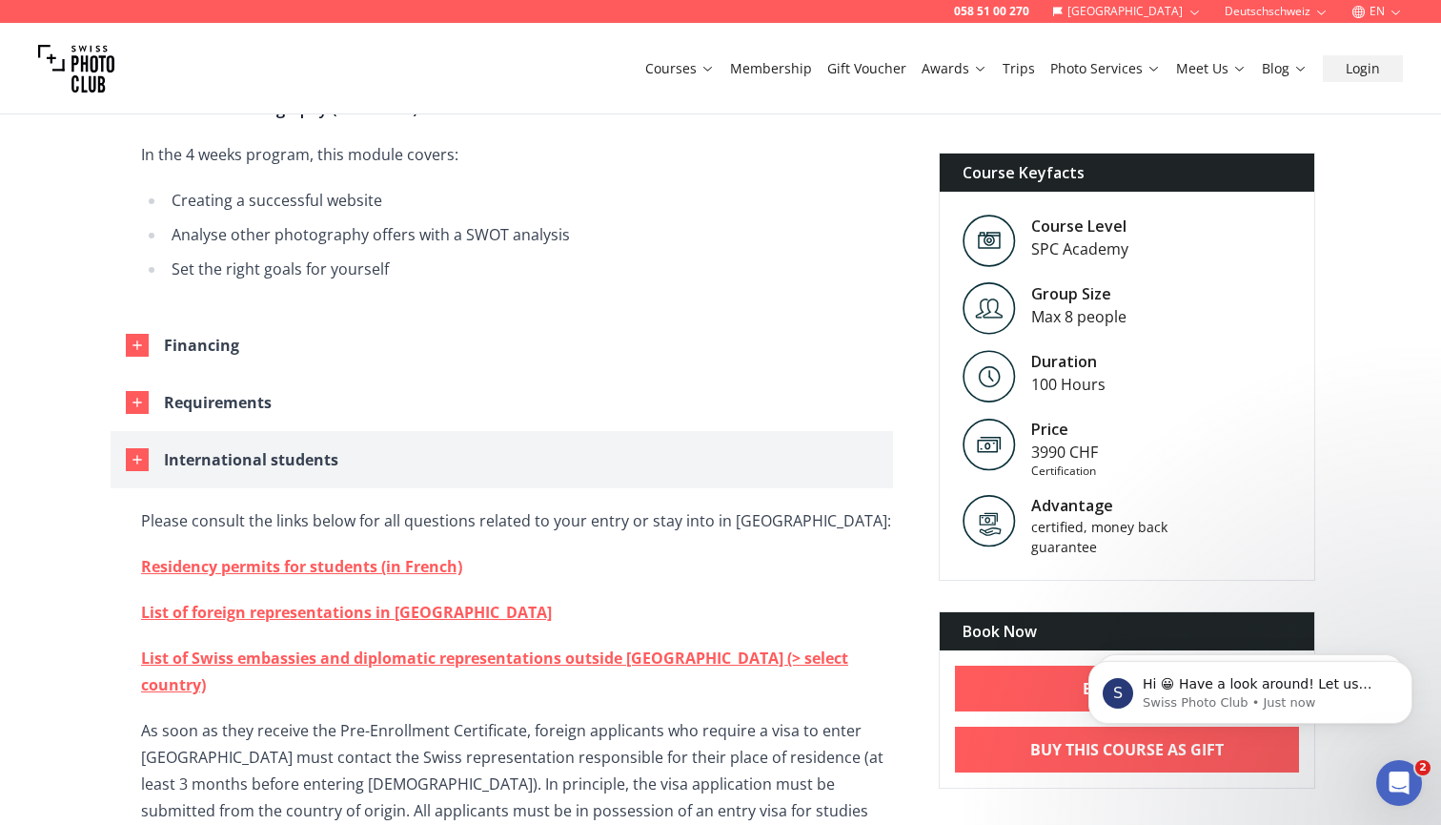
click at [187, 474] on button "International students" at bounding box center [502, 459] width 783 height 57
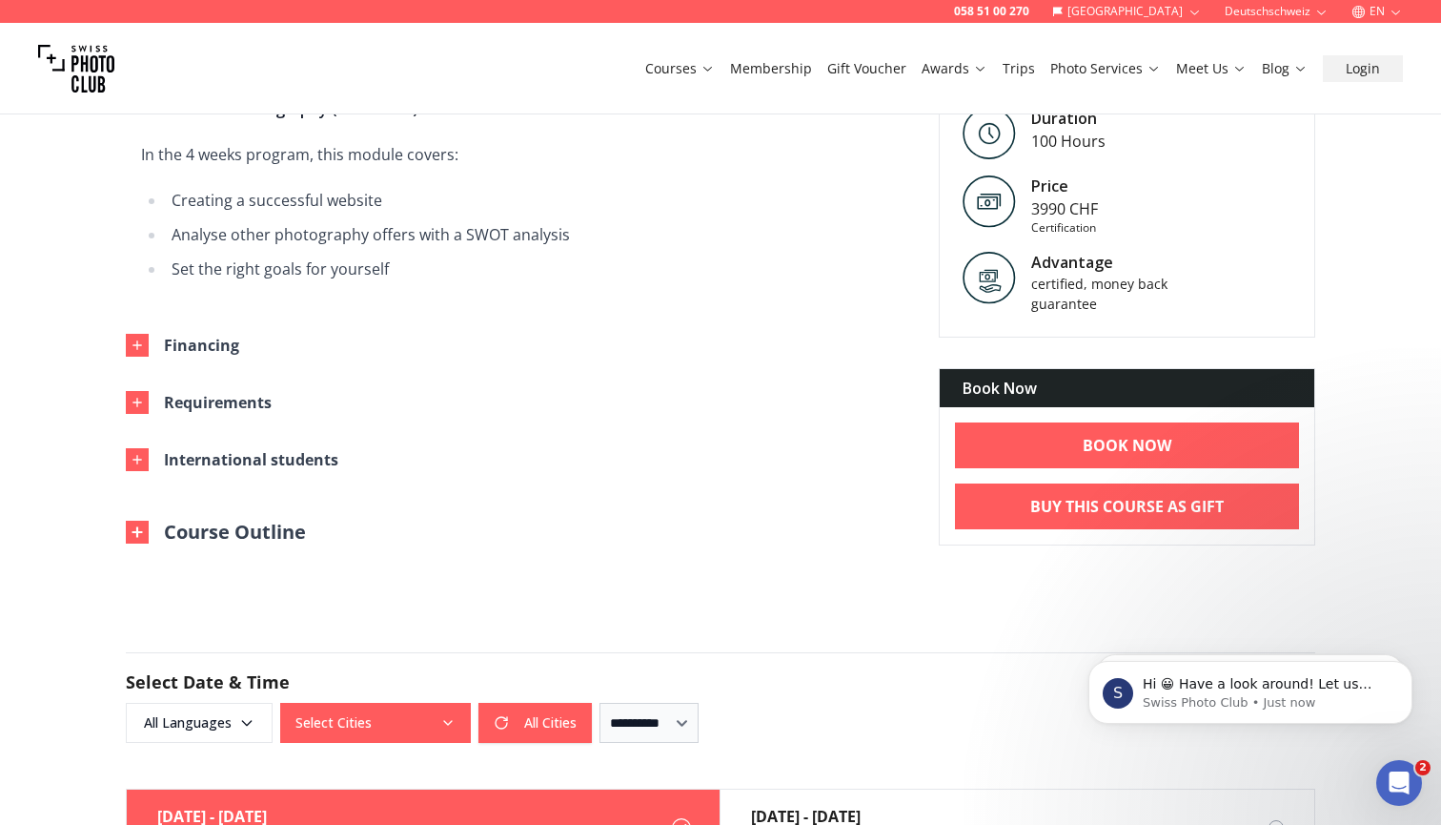
click at [185, 522] on button "Course Outline" at bounding box center [216, 532] width 180 height 27
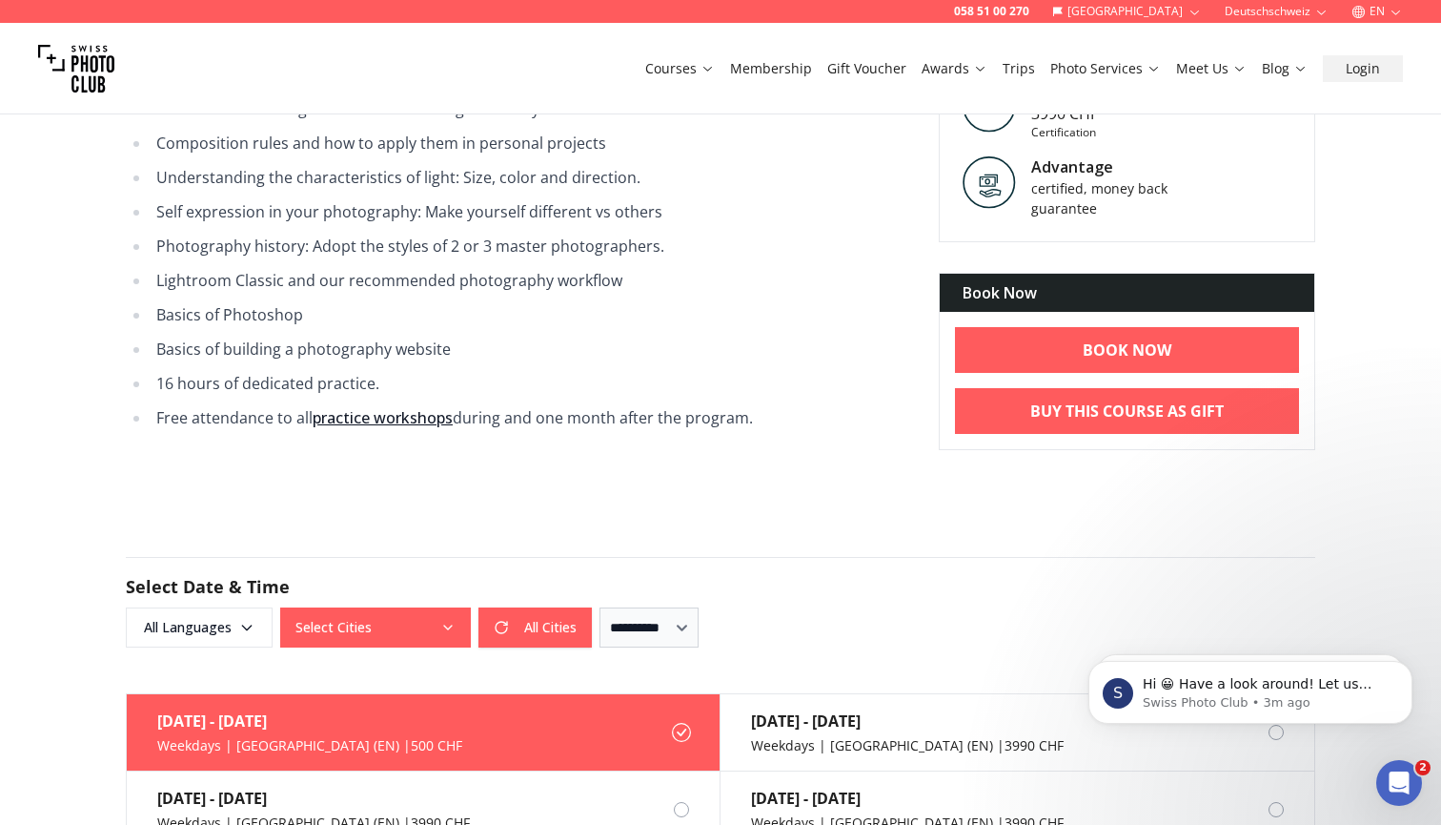
scroll to position [2807, 0]
